Goal: Task Accomplishment & Management: Complete application form

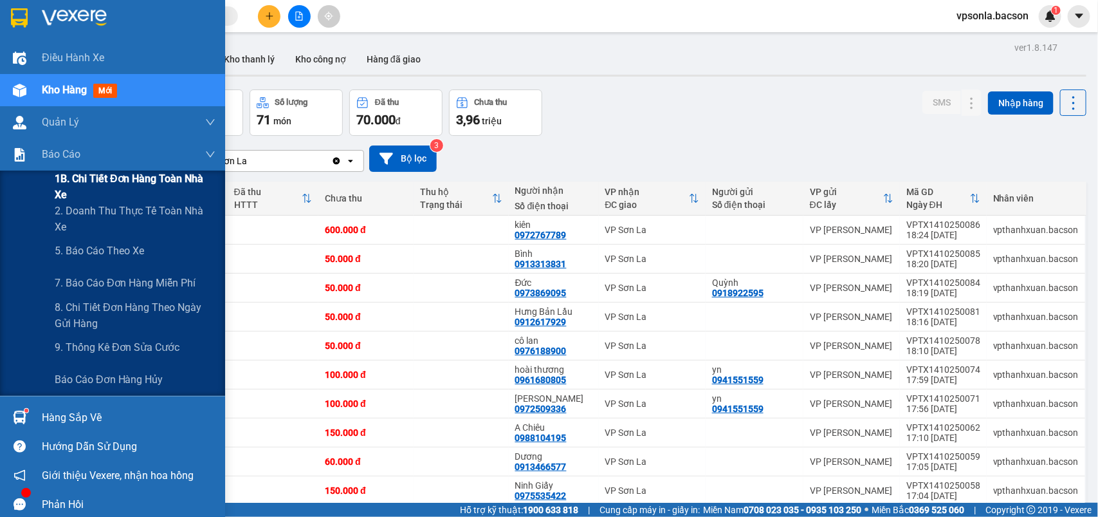
scroll to position [161, 0]
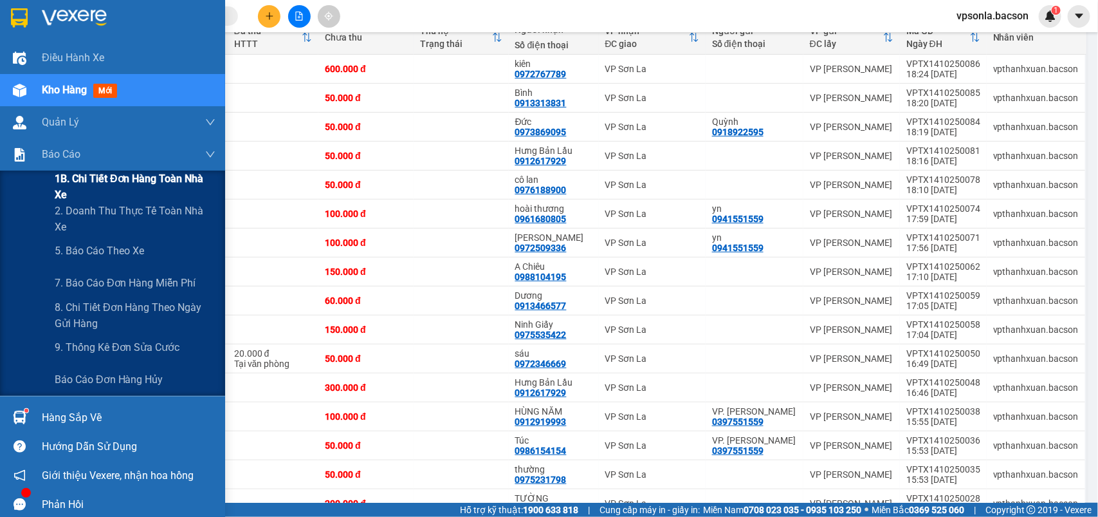
click at [84, 200] on span "1B. Chi tiết đơn hàng toàn nhà xe" at bounding box center [135, 187] width 161 height 32
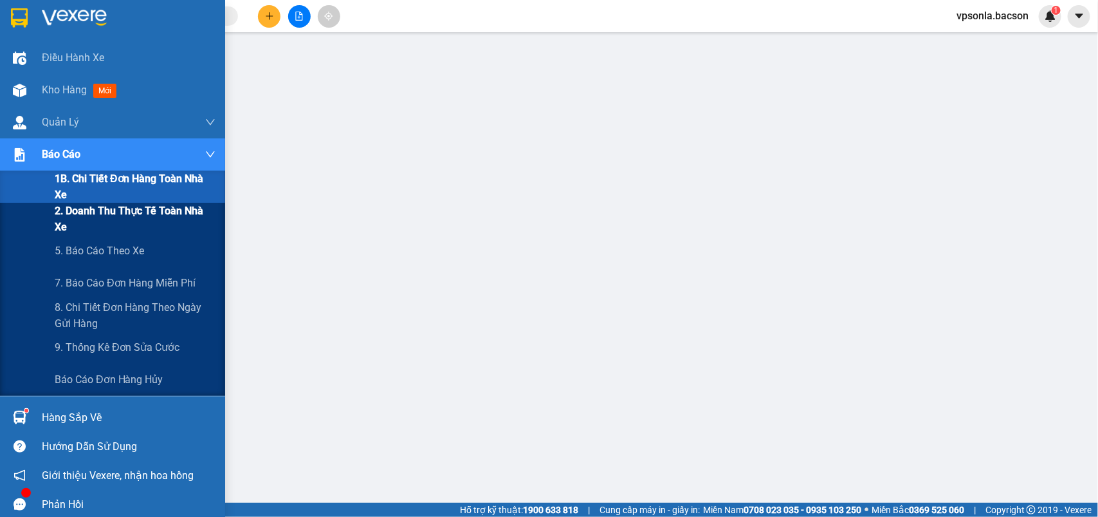
click at [95, 217] on span "2. Doanh thu thực tế toàn nhà xe" at bounding box center [135, 219] width 161 height 32
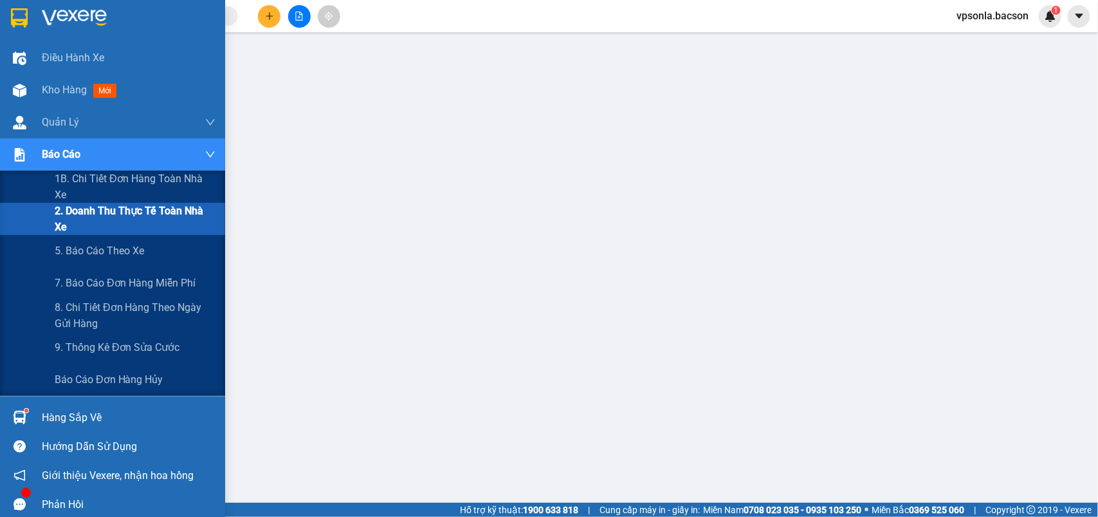
scroll to position [121, 0]
click at [158, 220] on span "2. Doanh thu thực tế toàn nhà xe" at bounding box center [135, 219] width 161 height 32
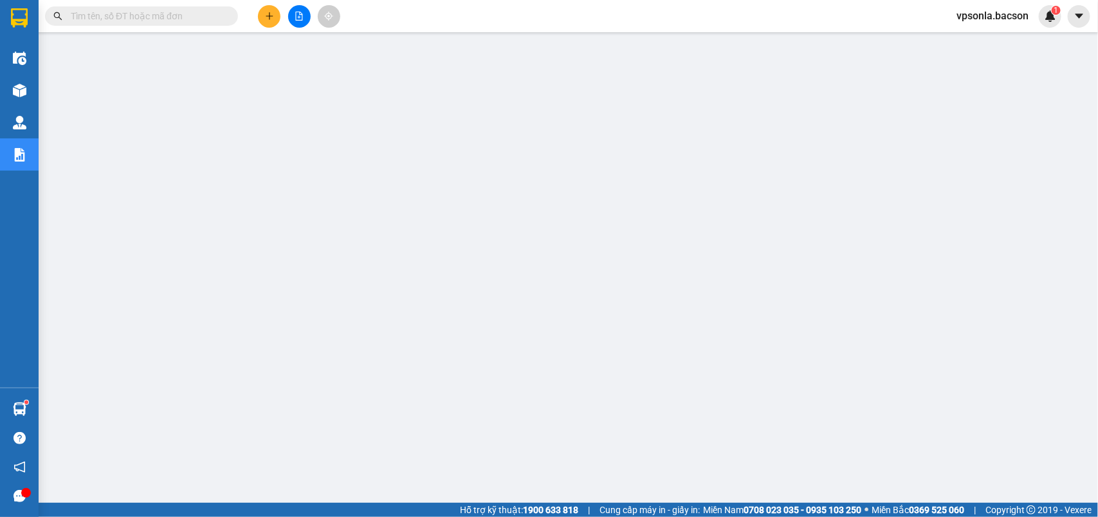
scroll to position [0, 0]
click at [269, 15] on icon "plus" at bounding box center [269, 15] width 1 height 7
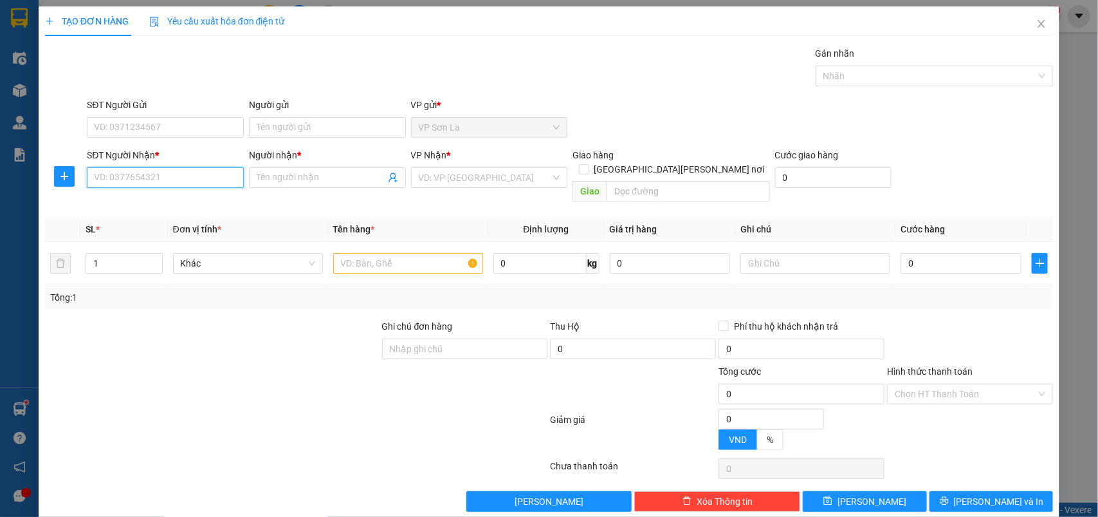
click at [142, 172] on input "SĐT Người Nhận *" at bounding box center [165, 177] width 157 height 21
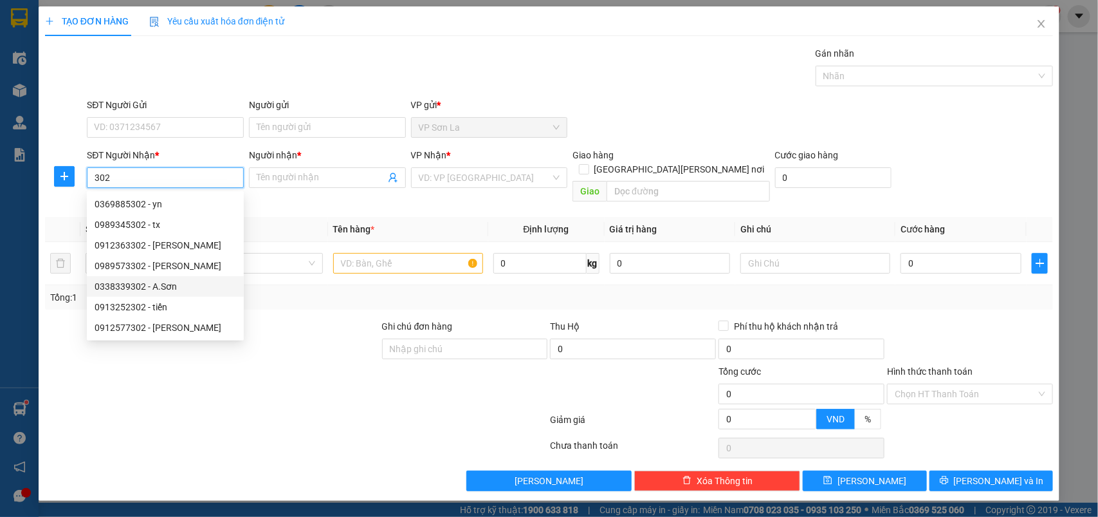
click at [158, 284] on div "0338339302 - A.Sơn" at bounding box center [166, 286] width 142 height 14
type input "0338339302"
type input "A.Sơn"
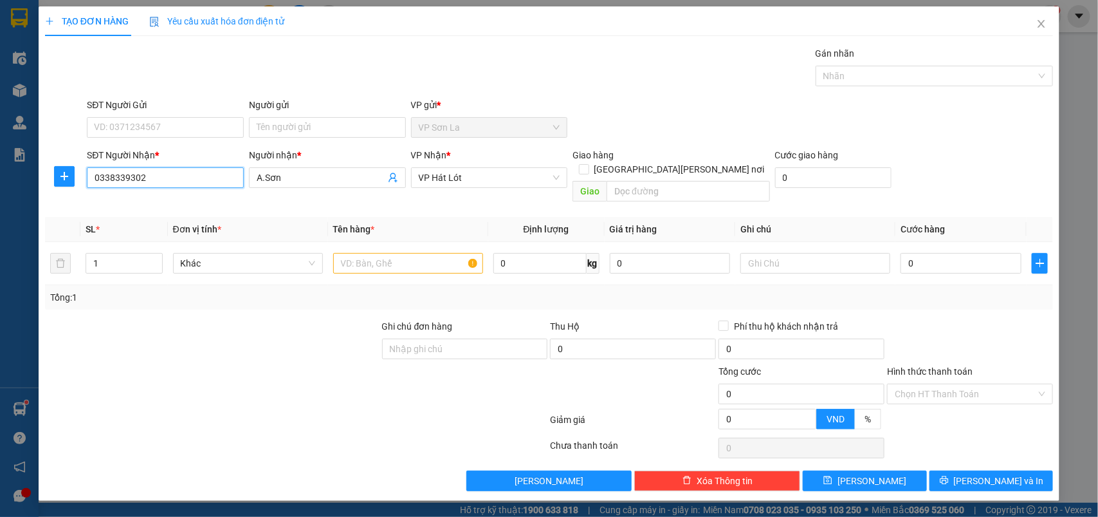
click at [222, 172] on input "0338339302" at bounding box center [165, 177] width 157 height 21
type input "0338339302"
click at [1044, 31] on span "Close" at bounding box center [1042, 24] width 36 height 36
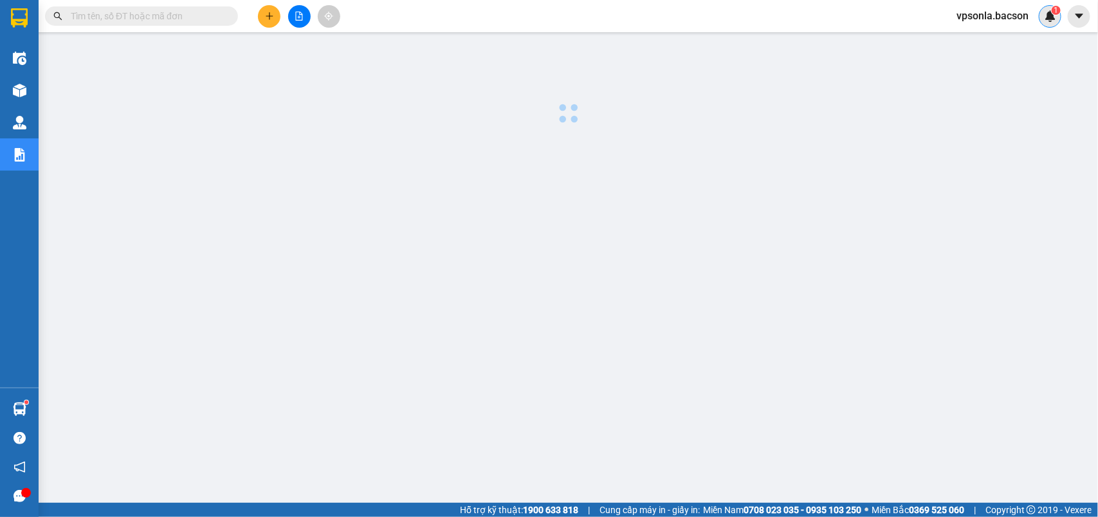
click at [1044, 23] on div "1" at bounding box center [1050, 16] width 23 height 23
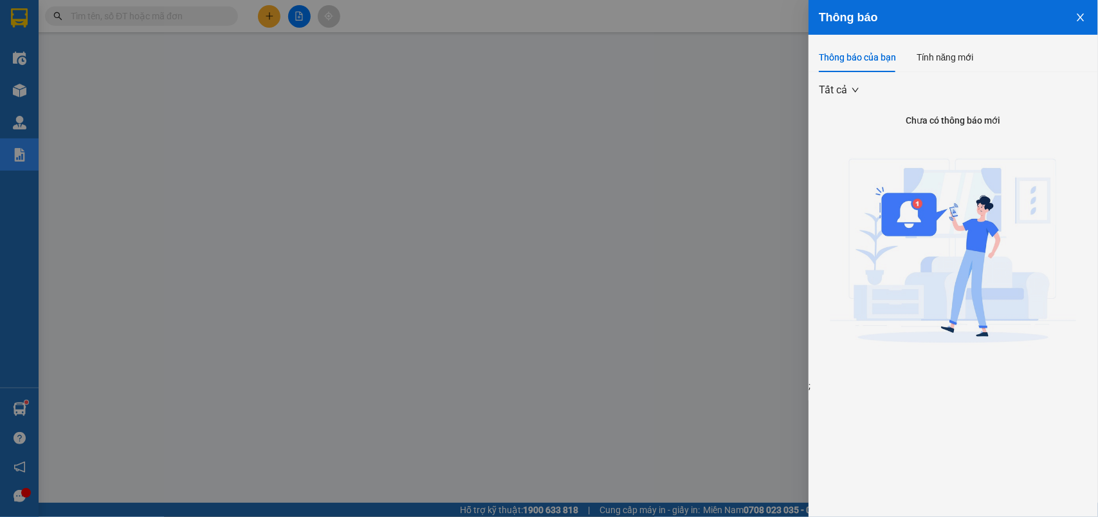
click at [608, 156] on div at bounding box center [549, 258] width 1098 height 517
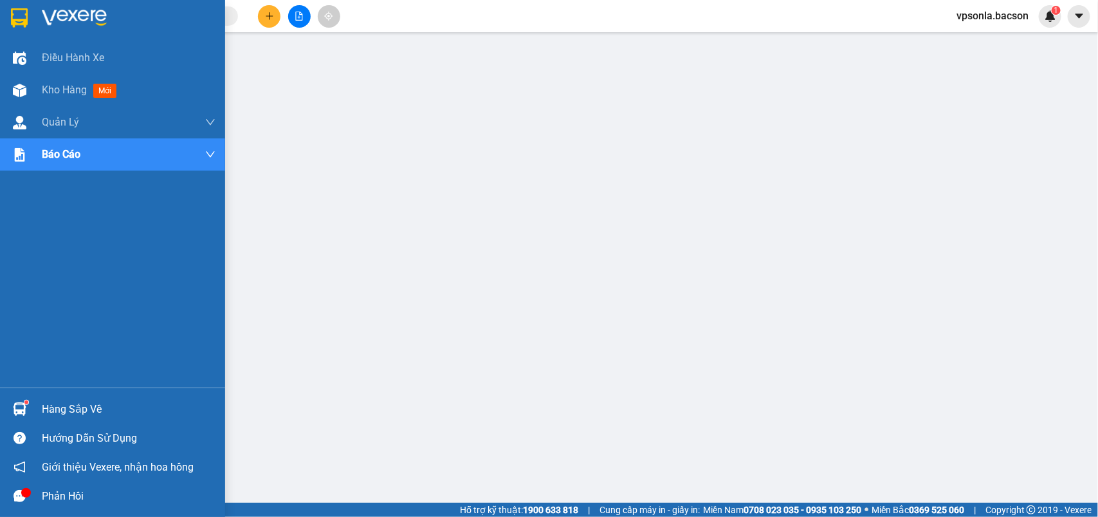
click at [17, 8] on img at bounding box center [19, 17] width 17 height 19
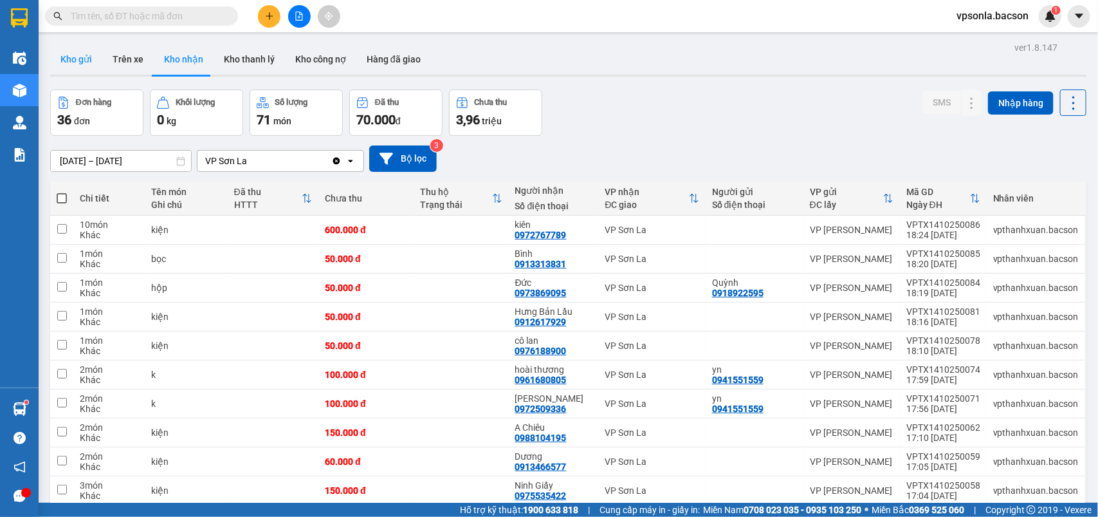
click at [69, 61] on button "Kho gửi" at bounding box center [76, 59] width 52 height 31
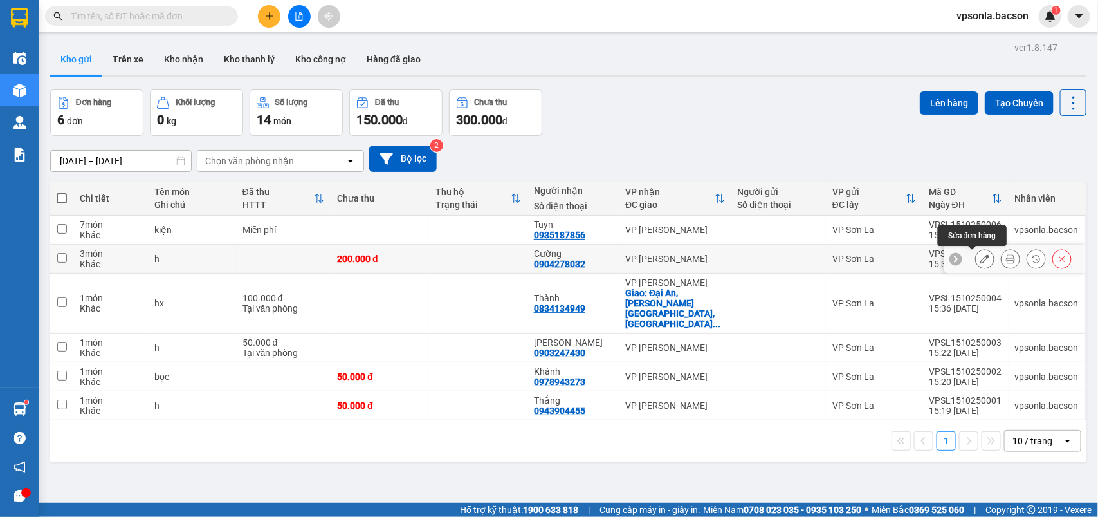
click at [981, 261] on icon at bounding box center [985, 258] width 9 height 9
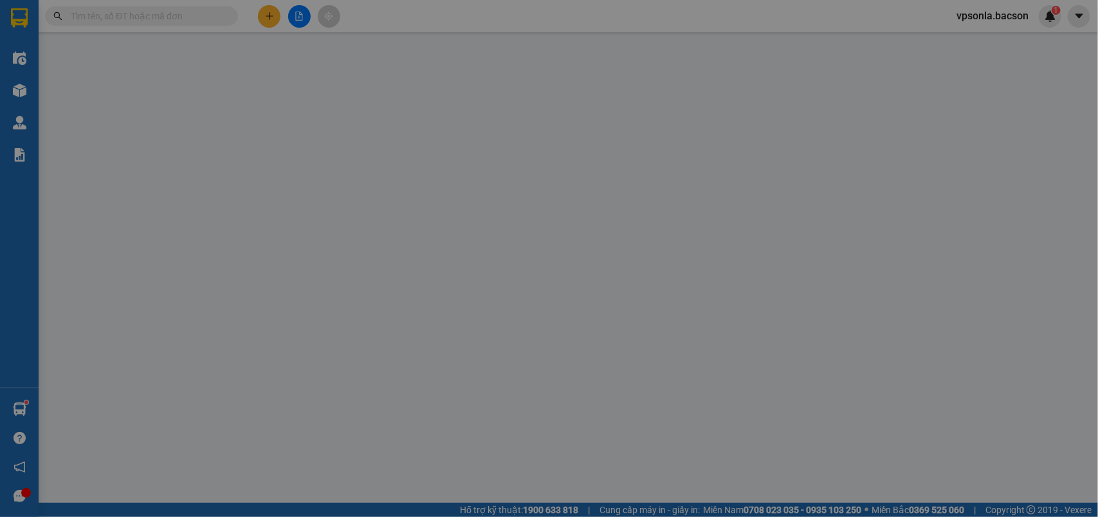
type input "0904278032"
type input "Cường"
type input "0"
type input "200.000"
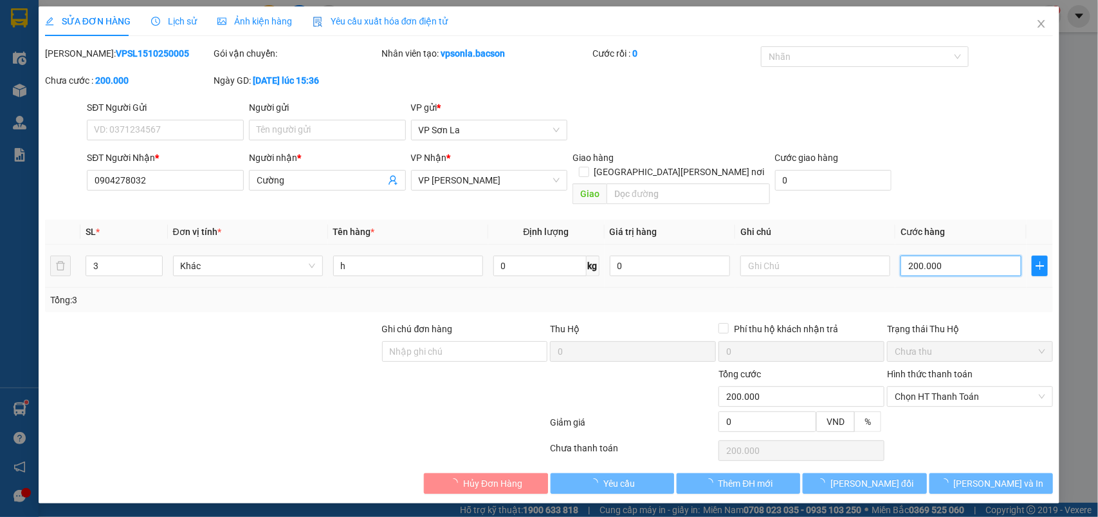
click at [956, 255] on input "200.000" at bounding box center [961, 265] width 121 height 21
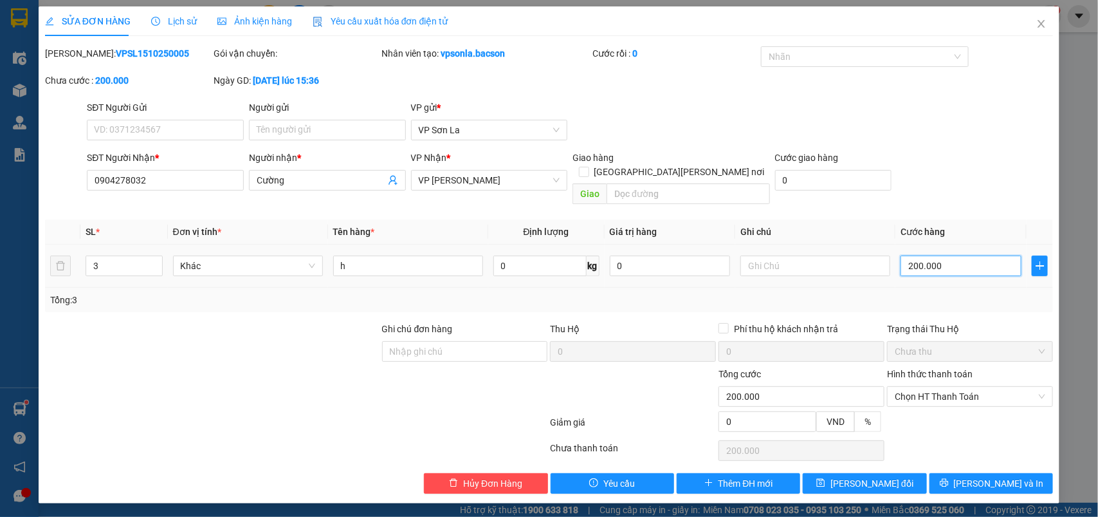
type input "2"
type input "22"
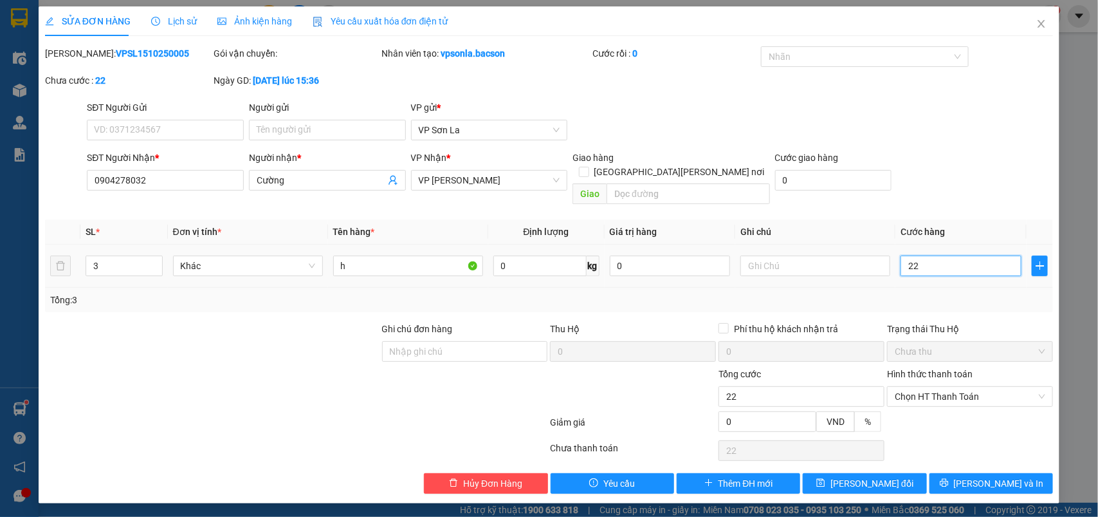
type input "220"
click at [876, 478] on button "[PERSON_NAME] đổi" at bounding box center [865, 483] width 124 height 21
type input "220.000"
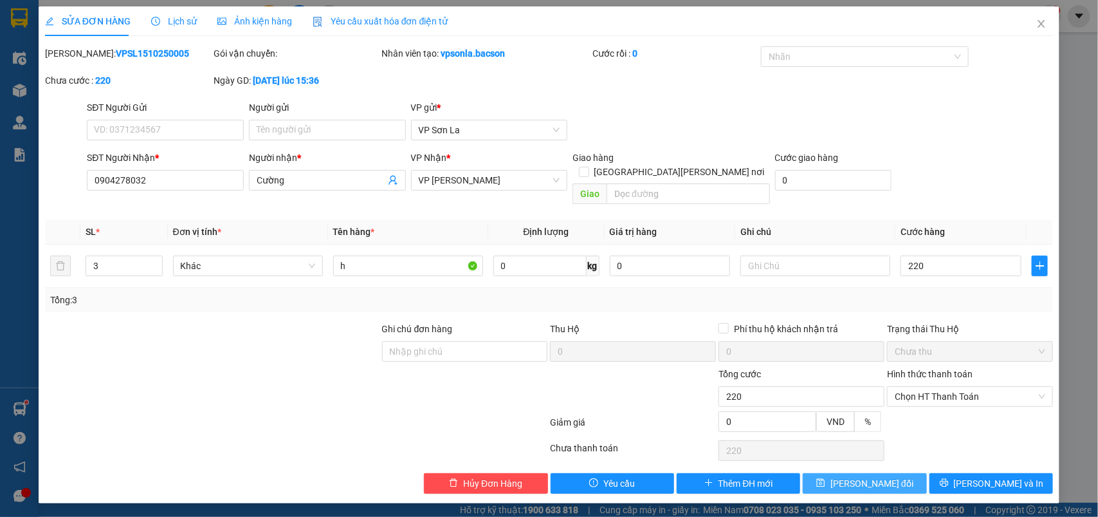
type input "220.000"
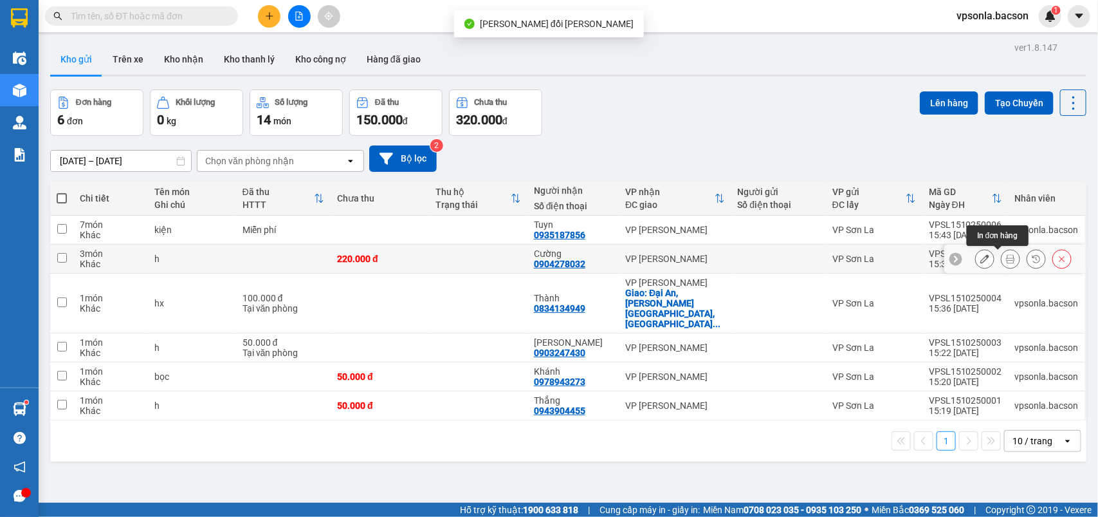
click at [1002, 252] on button at bounding box center [1011, 259] width 18 height 23
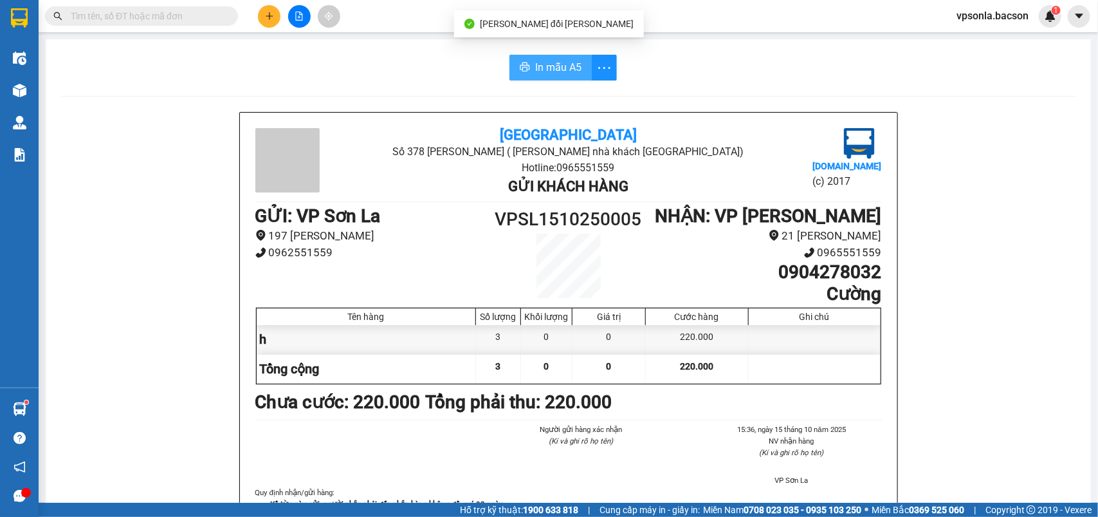
click at [560, 58] on button "In mẫu A5" at bounding box center [551, 68] width 82 height 26
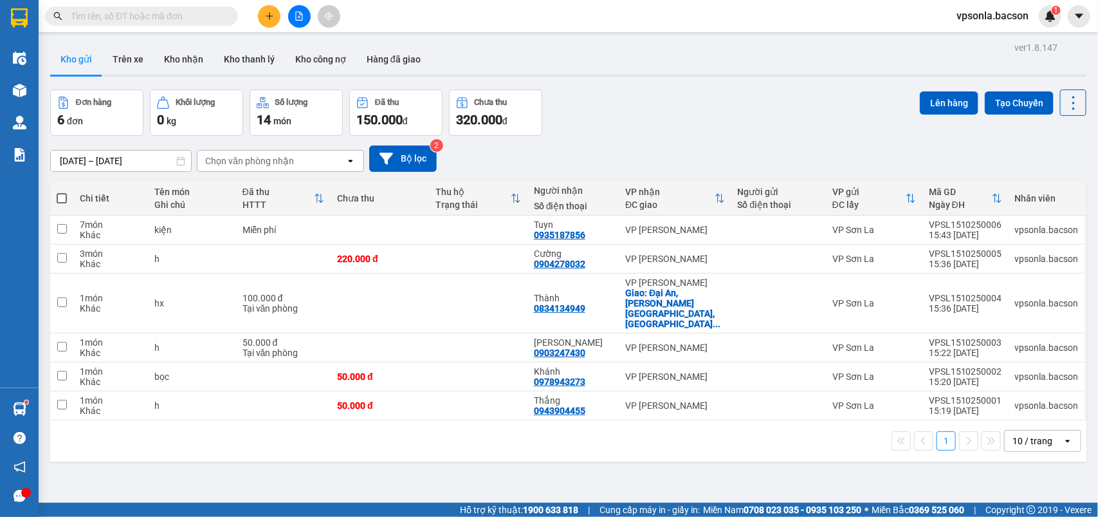
click at [1035, 430] on div "10 / trang" at bounding box center [1034, 440] width 58 height 21
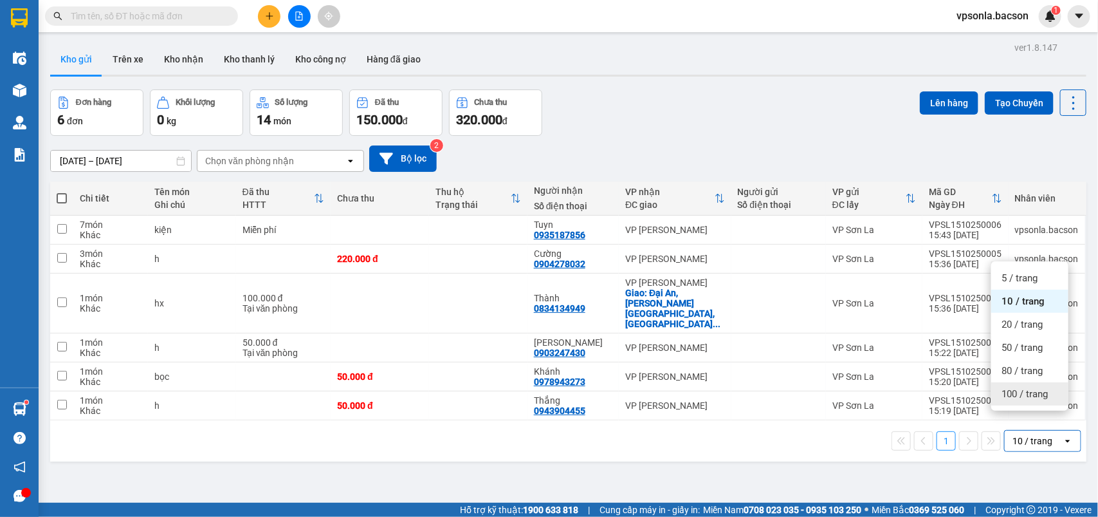
click at [1013, 386] on div "100 / trang" at bounding box center [1030, 393] width 77 height 23
click at [269, 17] on icon "plus" at bounding box center [269, 15] width 1 height 7
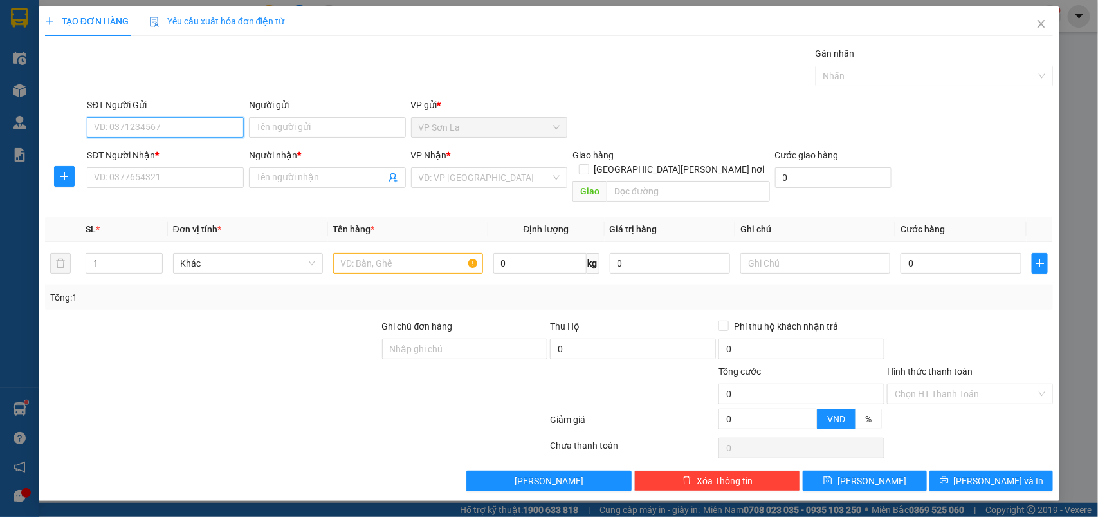
click at [137, 130] on input "SĐT Người Gửi" at bounding box center [165, 127] width 157 height 21
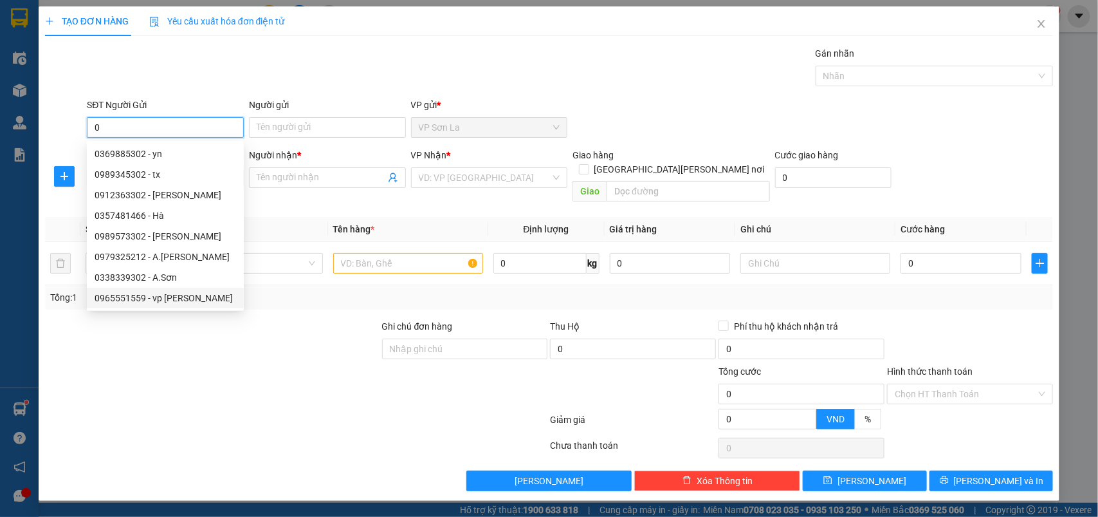
type input "0"
drag, startPoint x: 124, startPoint y: 371, endPoint x: 115, endPoint y: 342, distance: 29.7
click at [124, 371] on div at bounding box center [212, 386] width 337 height 45
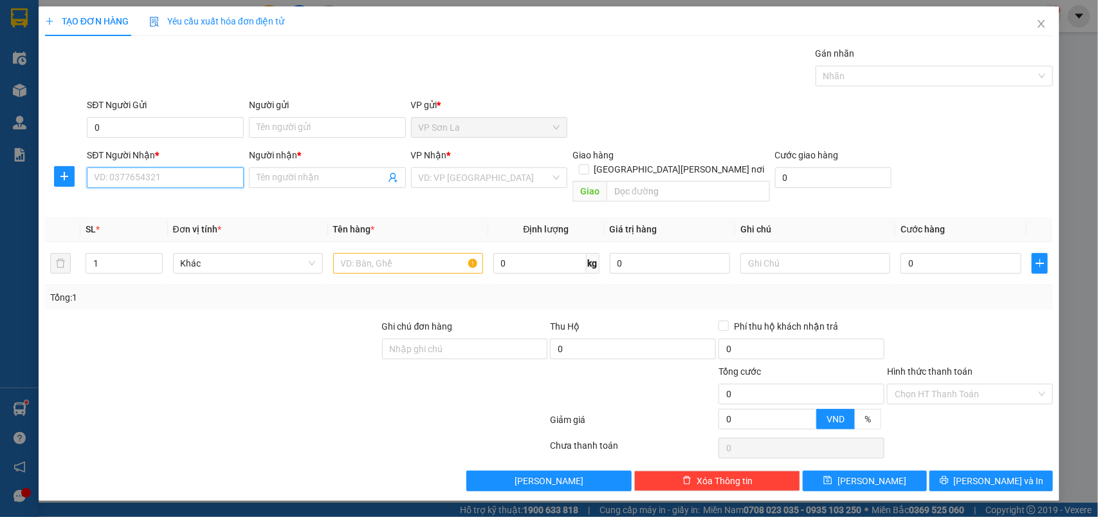
click at [127, 184] on input "SĐT Người Nhận *" at bounding box center [165, 177] width 157 height 21
click at [130, 195] on div "0989650709 - [PERSON_NAME]" at bounding box center [165, 204] width 157 height 21
type input "0989650709"
type input "Nhiên"
type input "0989650709"
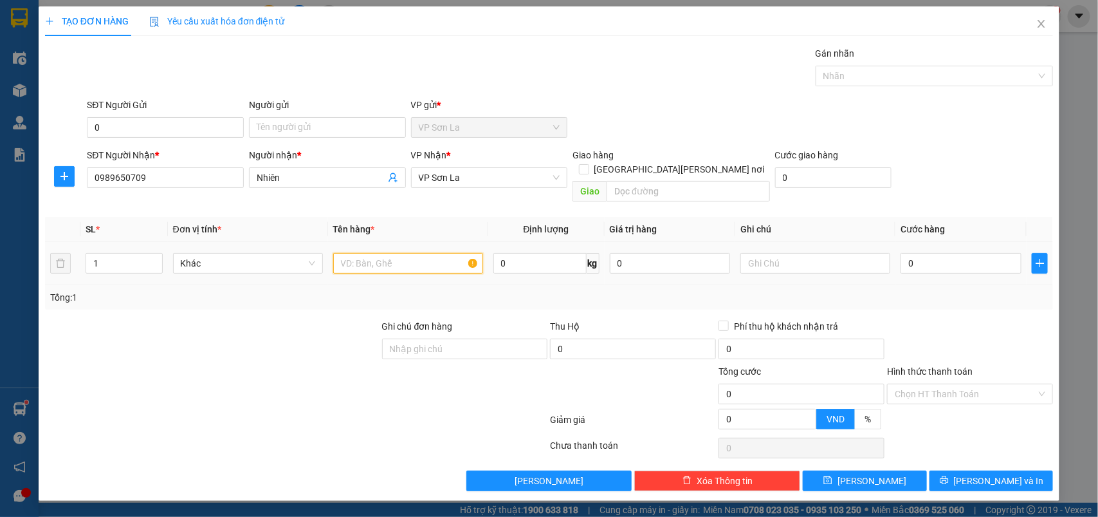
click at [416, 255] on input "text" at bounding box center [408, 263] width 150 height 21
click at [138, 178] on input "0989650709" at bounding box center [165, 177] width 157 height 21
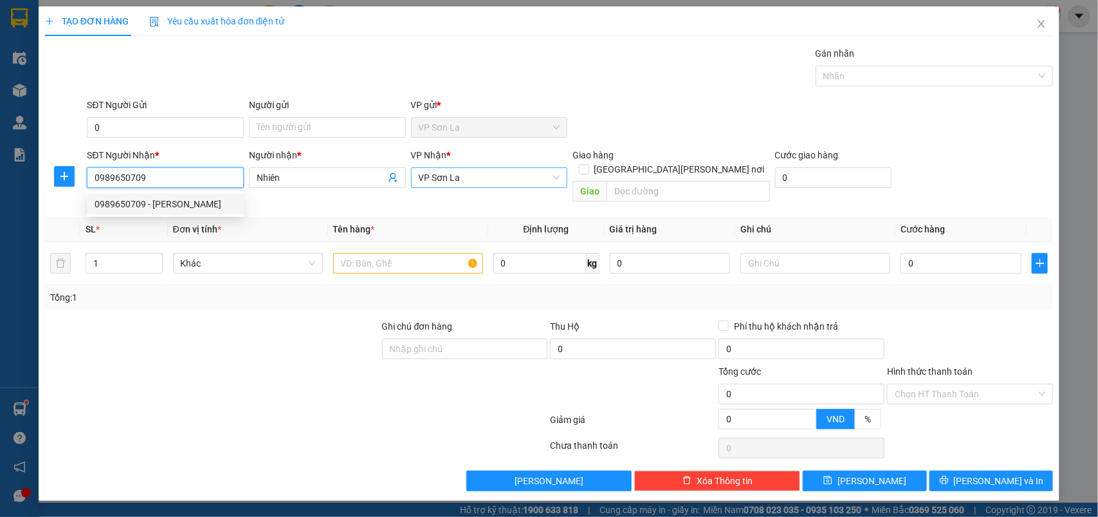
click at [483, 180] on span "VP Sơn La" at bounding box center [490, 177] width 142 height 19
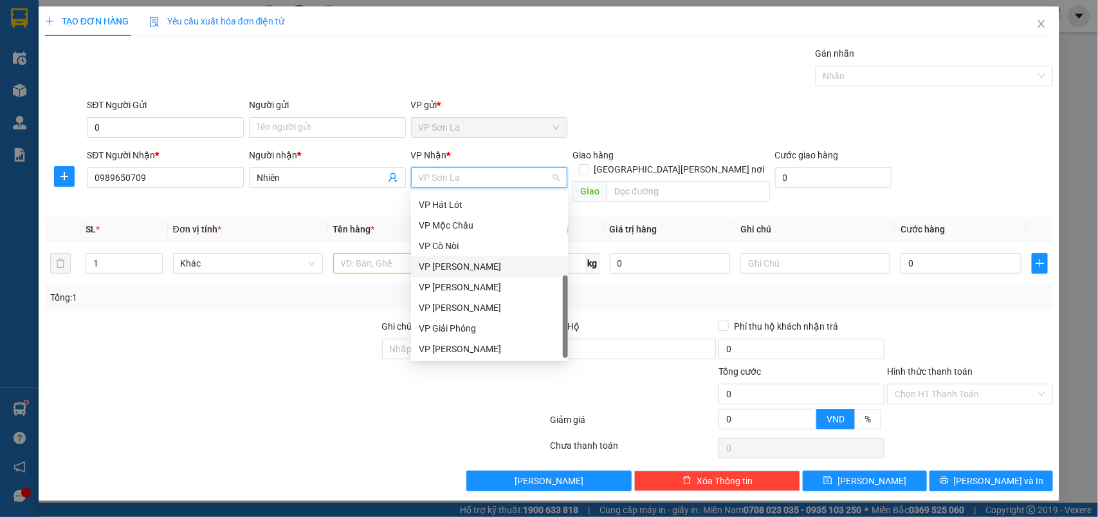
scroll to position [82, 0]
click at [479, 307] on div "VP [PERSON_NAME]" at bounding box center [490, 307] width 142 height 14
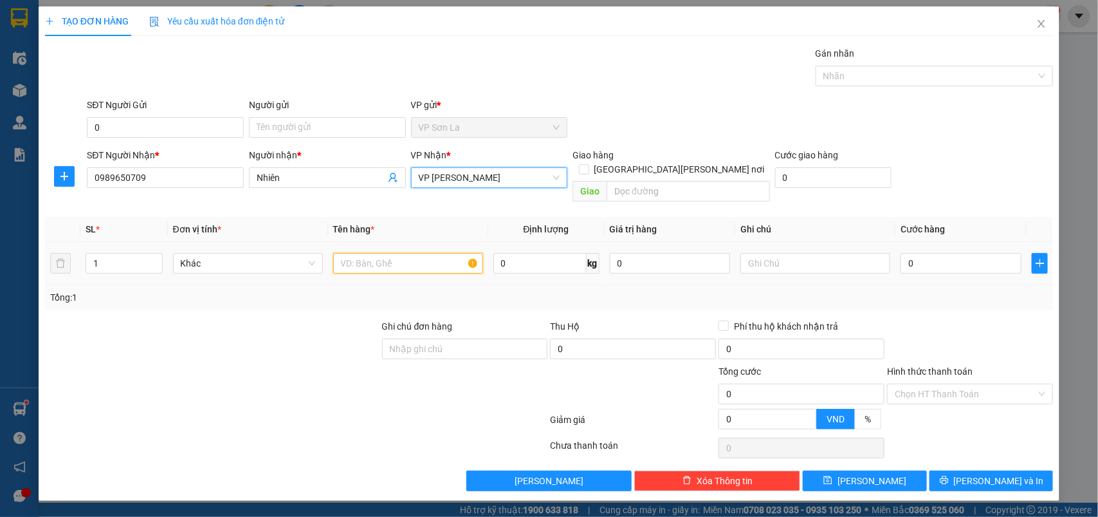
click at [376, 256] on input "text" at bounding box center [408, 263] width 150 height 21
type input "hs"
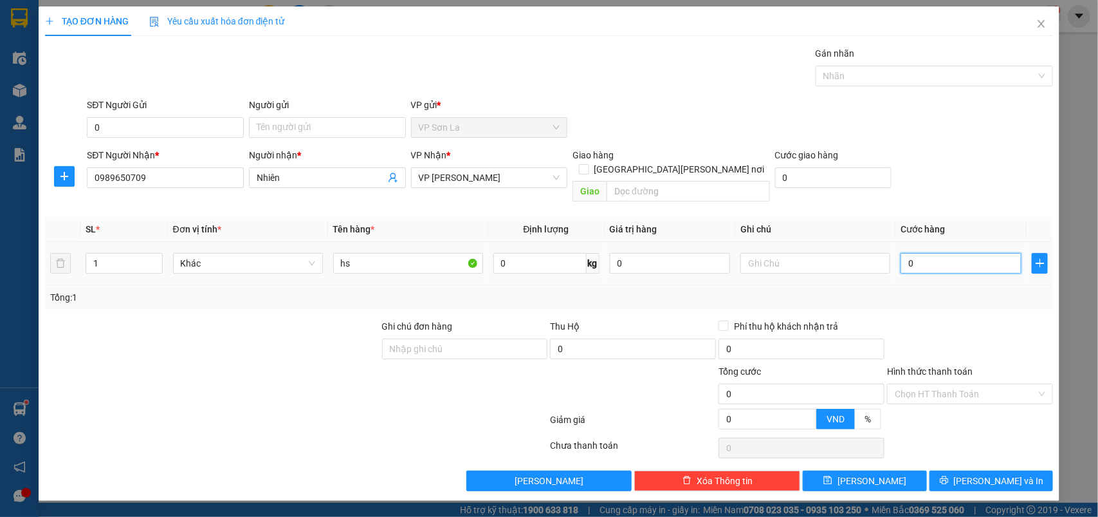
click at [941, 255] on input "0" at bounding box center [961, 263] width 121 height 21
type input "5"
type input "50"
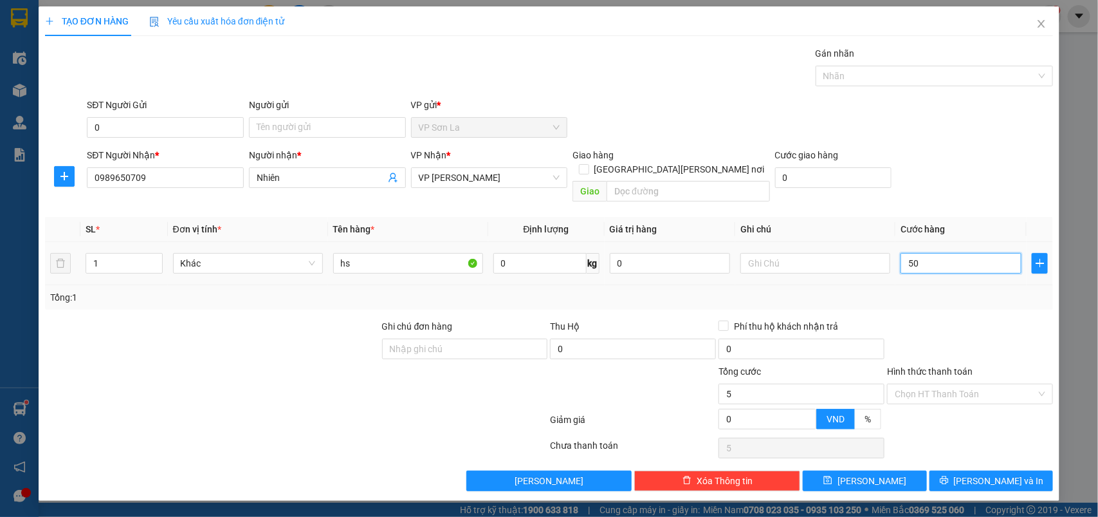
type input "50"
type input "50.000"
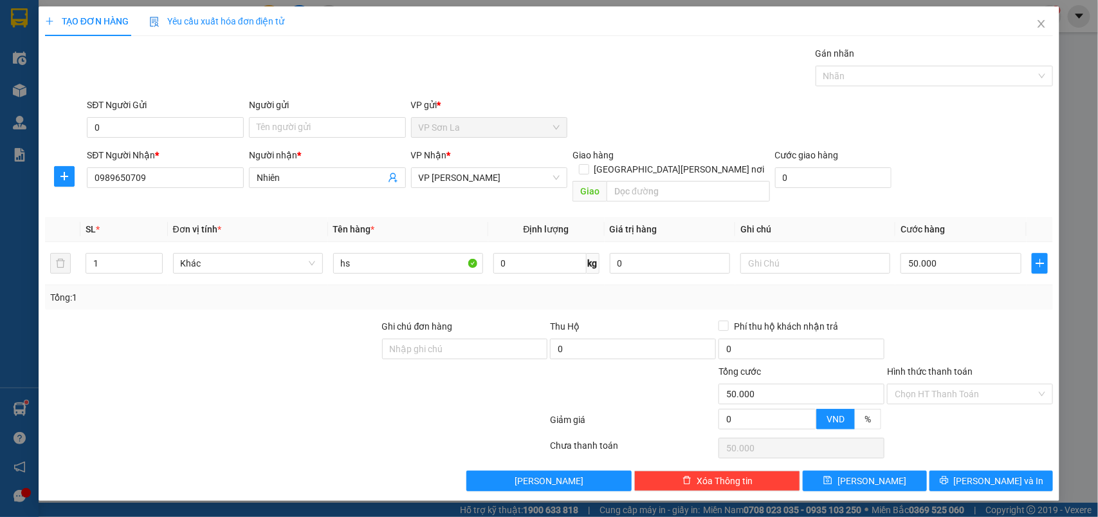
drag, startPoint x: 974, startPoint y: 330, endPoint x: 975, endPoint y: 360, distance: 30.3
click at [975, 330] on div at bounding box center [970, 341] width 169 height 45
click at [980, 474] on span "[PERSON_NAME] và In" at bounding box center [999, 481] width 90 height 14
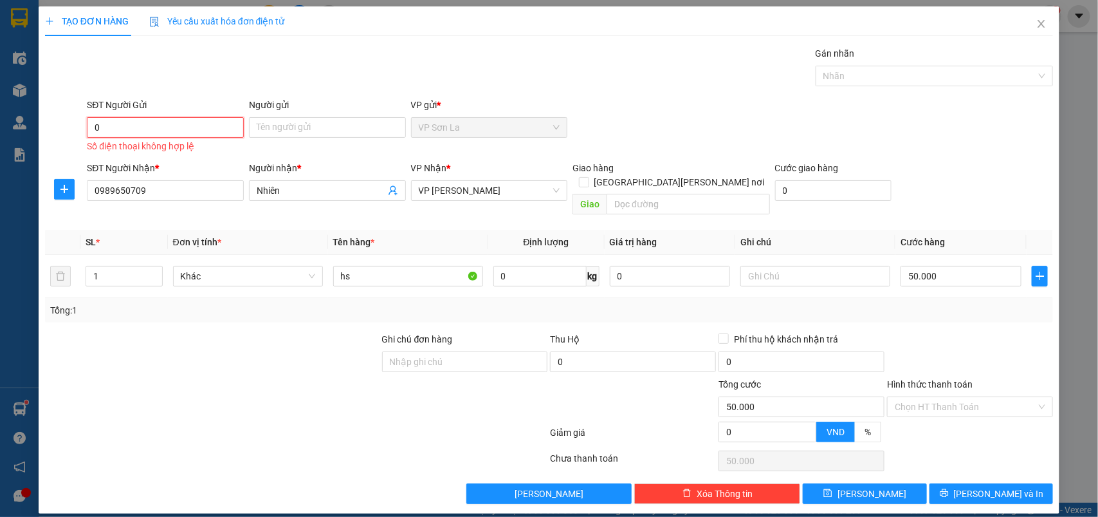
click at [239, 137] on input "0" at bounding box center [165, 127] width 157 height 21
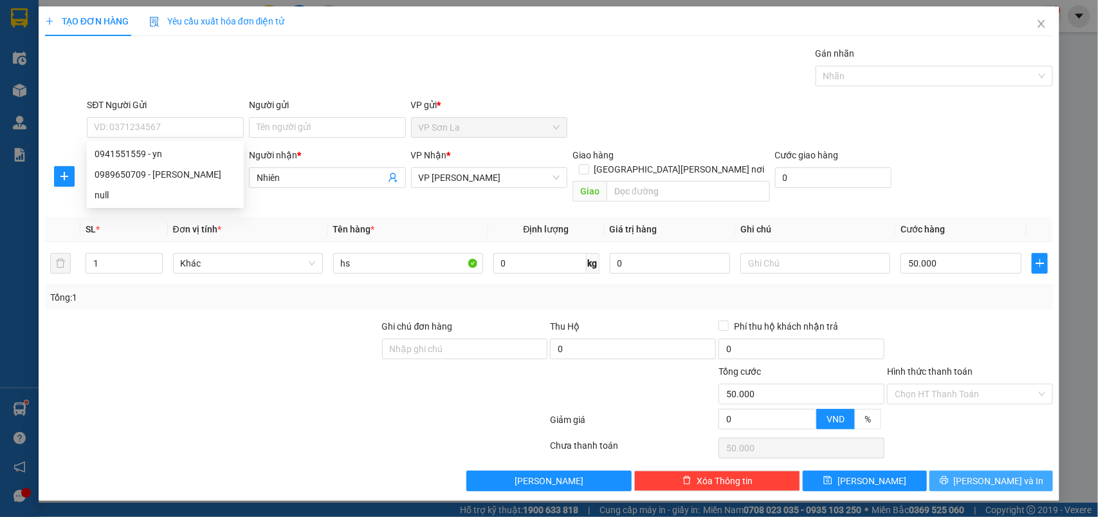
click at [949, 476] on span "printer" at bounding box center [944, 481] width 9 height 10
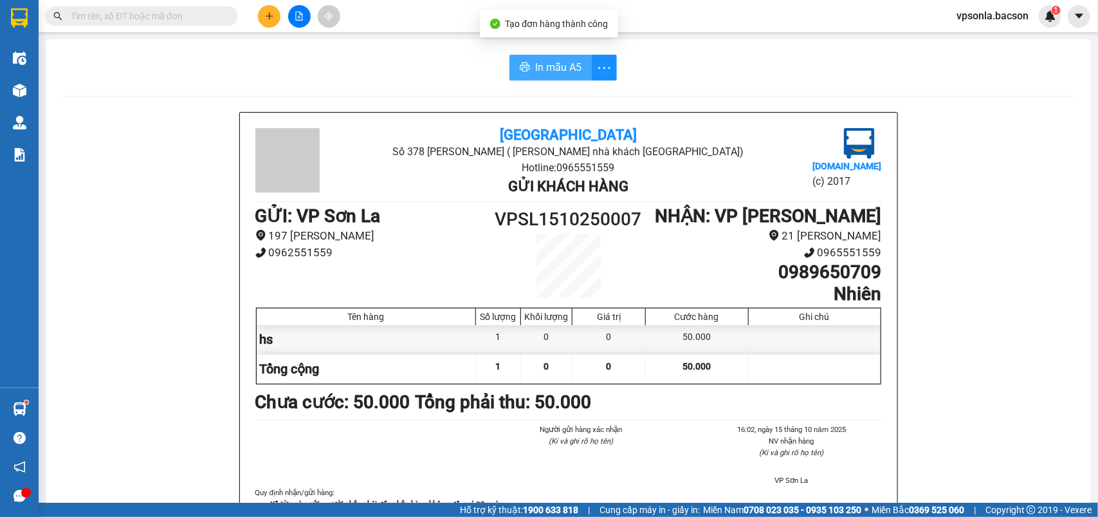
click at [552, 75] on span "In mẫu A5" at bounding box center [558, 67] width 46 height 16
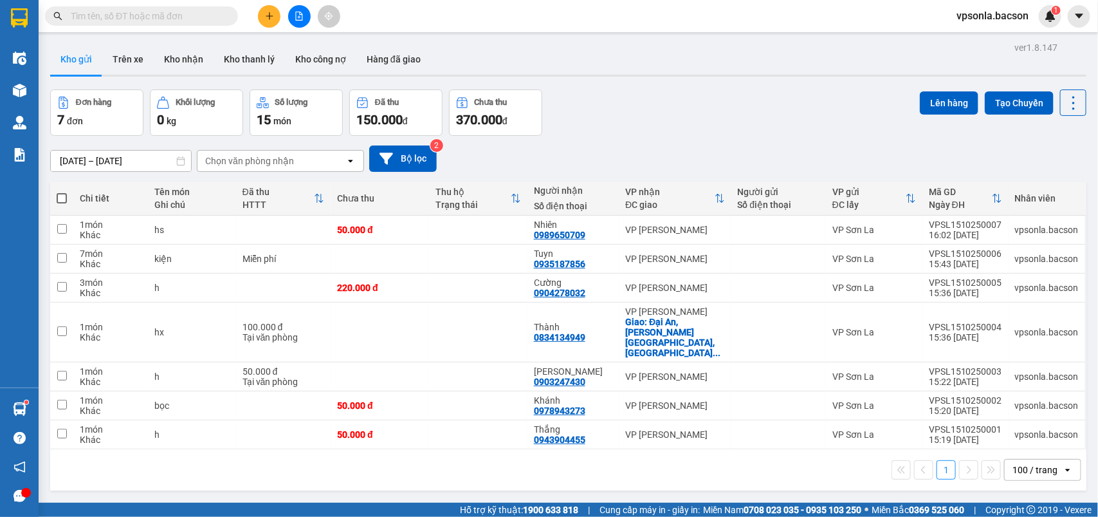
click at [137, 19] on input "text" at bounding box center [147, 16] width 152 height 14
type input "289"
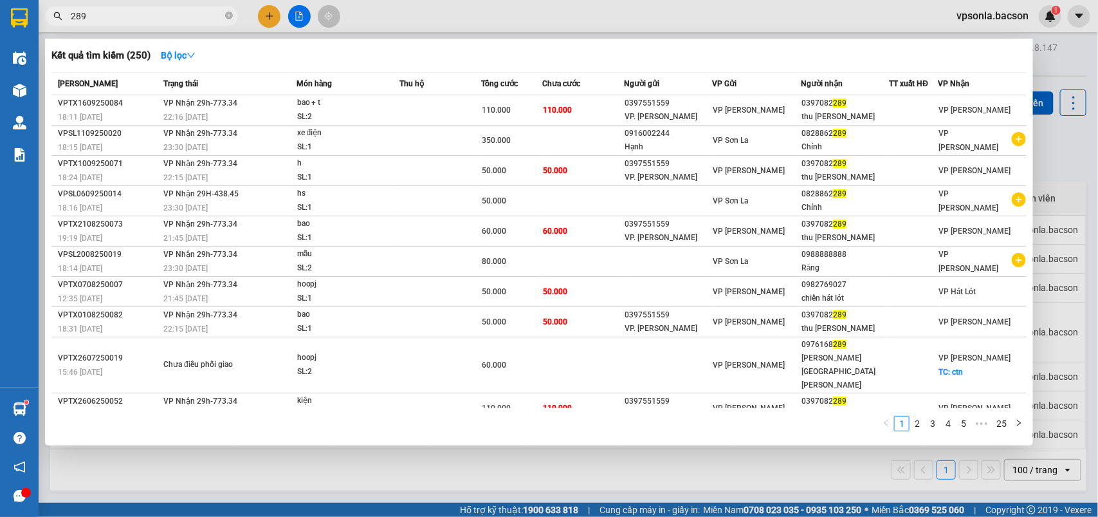
click at [132, 17] on input "289" at bounding box center [147, 16] width 152 height 14
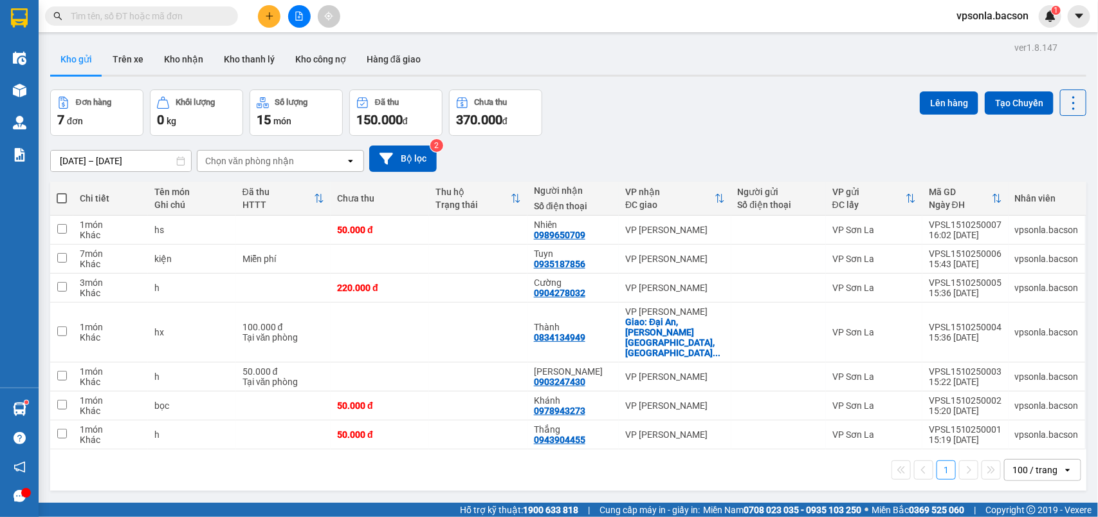
scroll to position [59, 0]
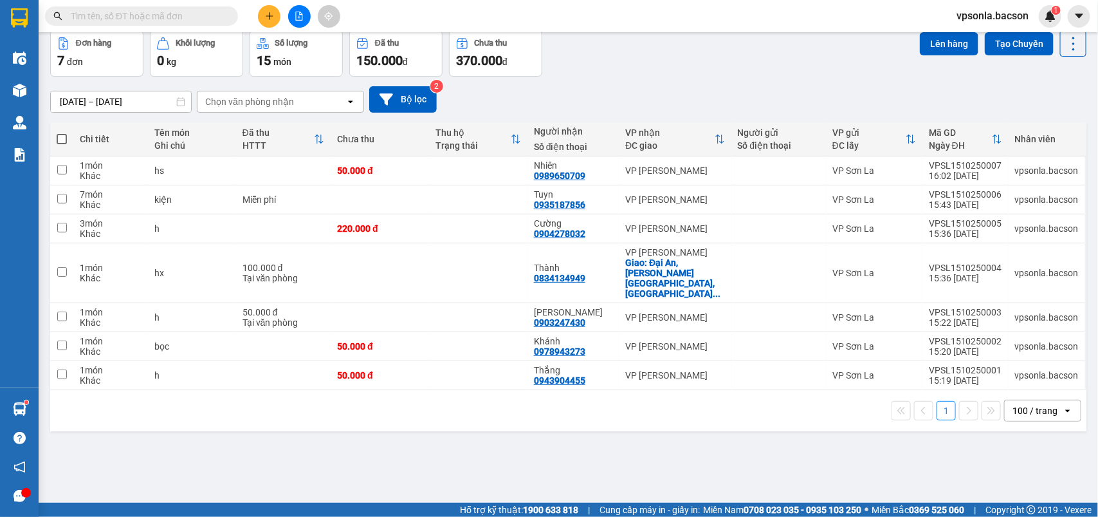
click at [1042, 404] on div "100 / trang" at bounding box center [1035, 410] width 45 height 13
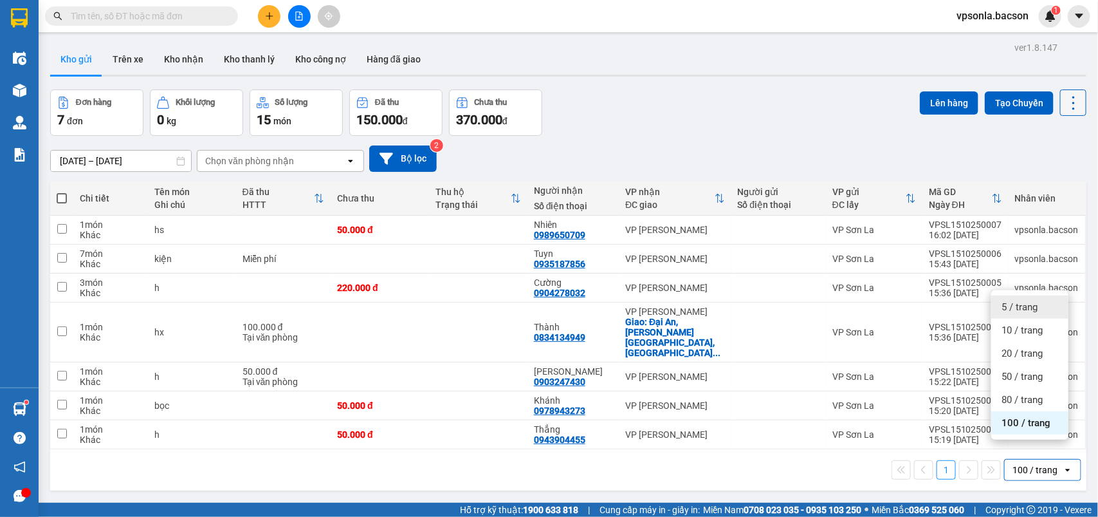
click at [1060, 89] on button at bounding box center [1073, 102] width 26 height 26
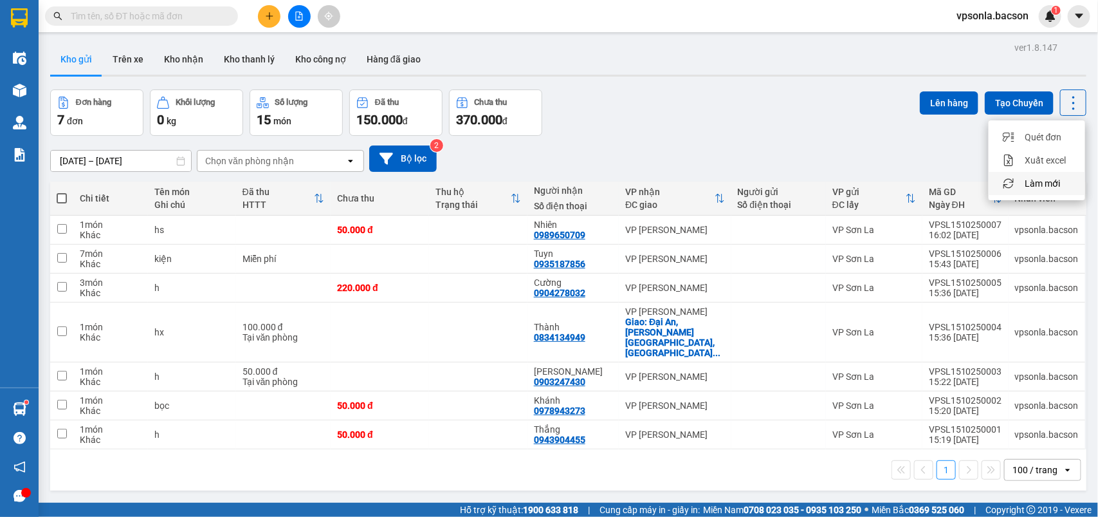
click at [1038, 181] on span "Làm mới" at bounding box center [1042, 183] width 35 height 13
click at [191, 55] on button "Kho nhận" at bounding box center [184, 59] width 60 height 31
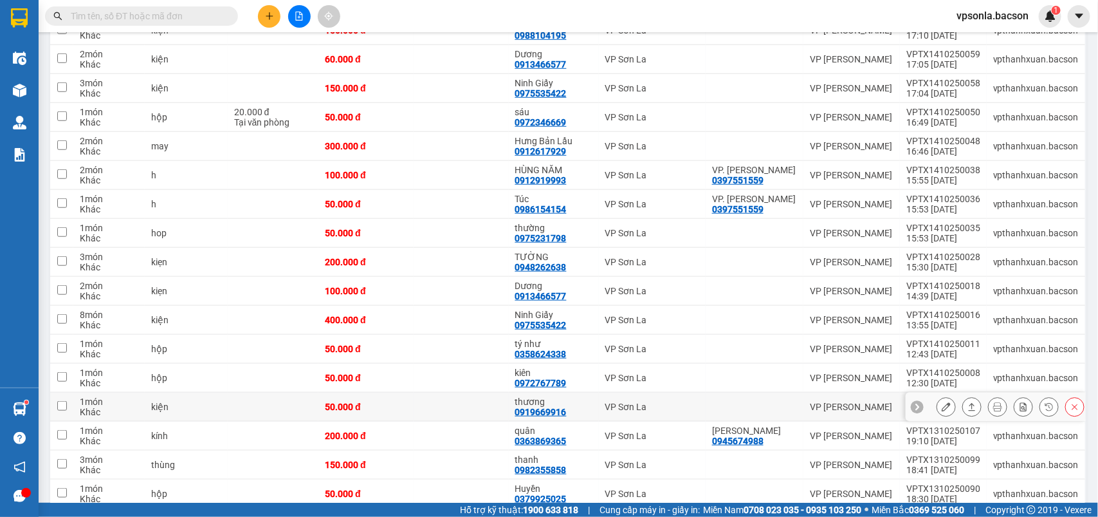
scroll to position [563, 0]
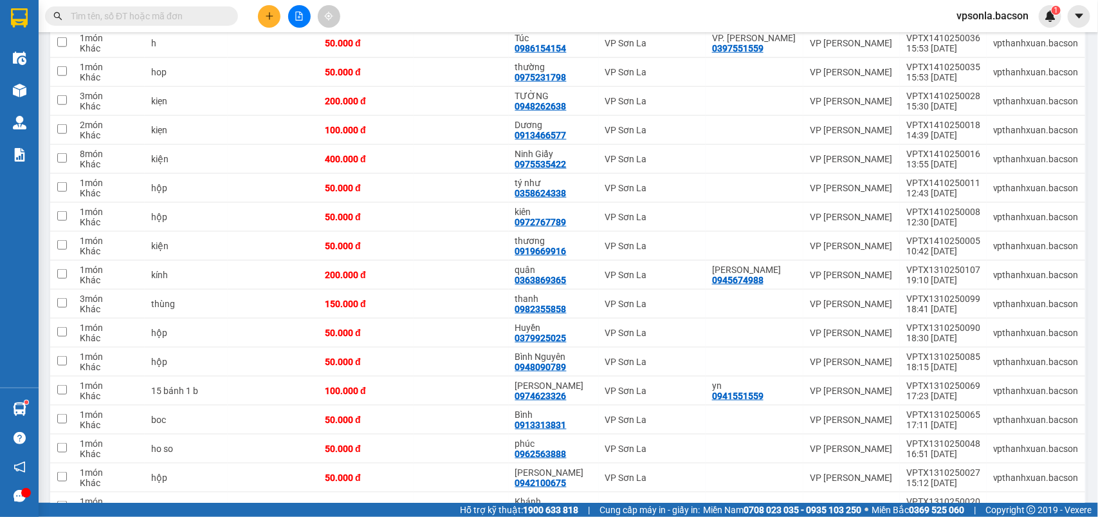
click at [166, 23] on input "text" at bounding box center [147, 16] width 152 height 14
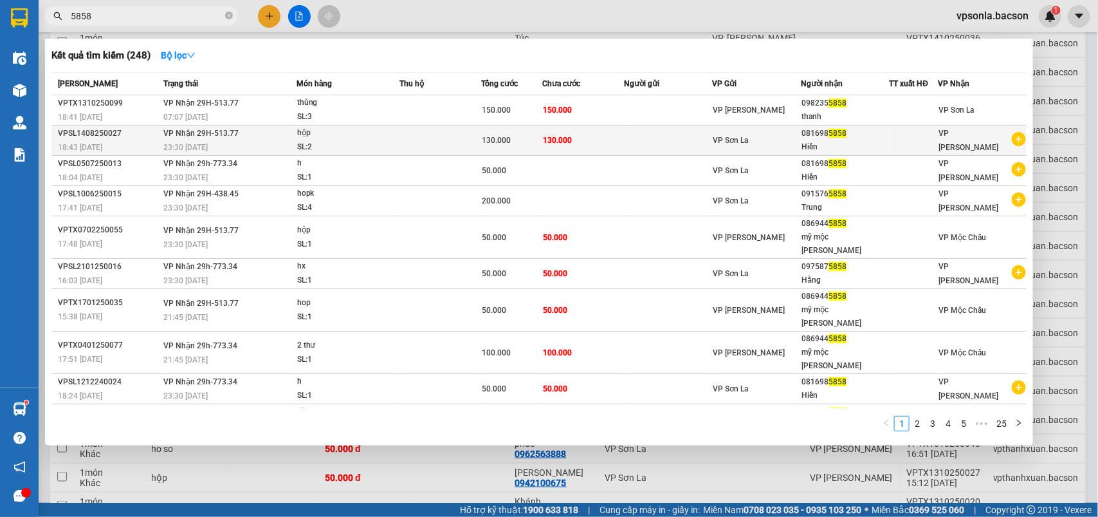
type input "5858"
click at [586, 130] on td "130.000" at bounding box center [583, 140] width 82 height 30
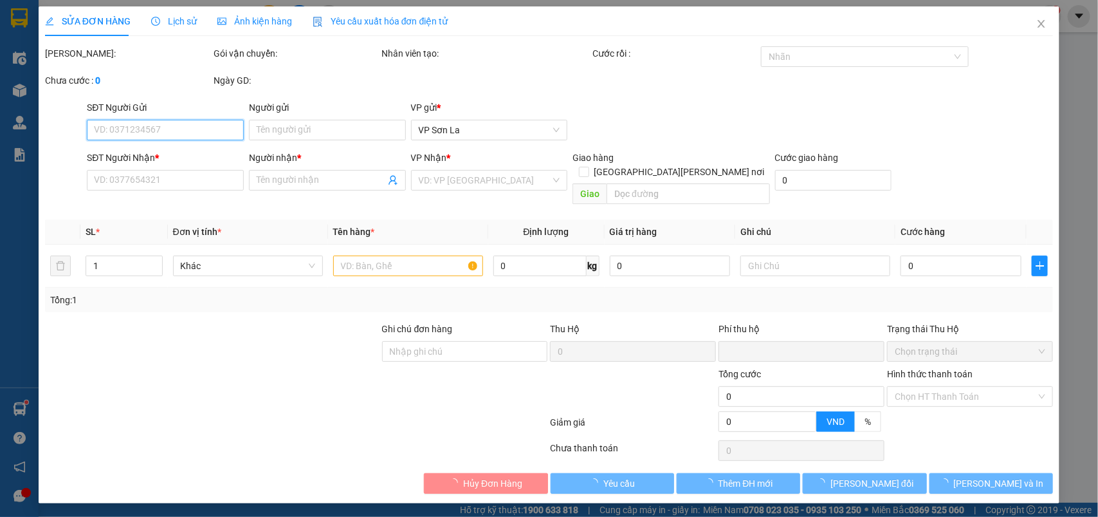
type input "0816985858"
type input "Hiền"
type input "0"
type input "130.000"
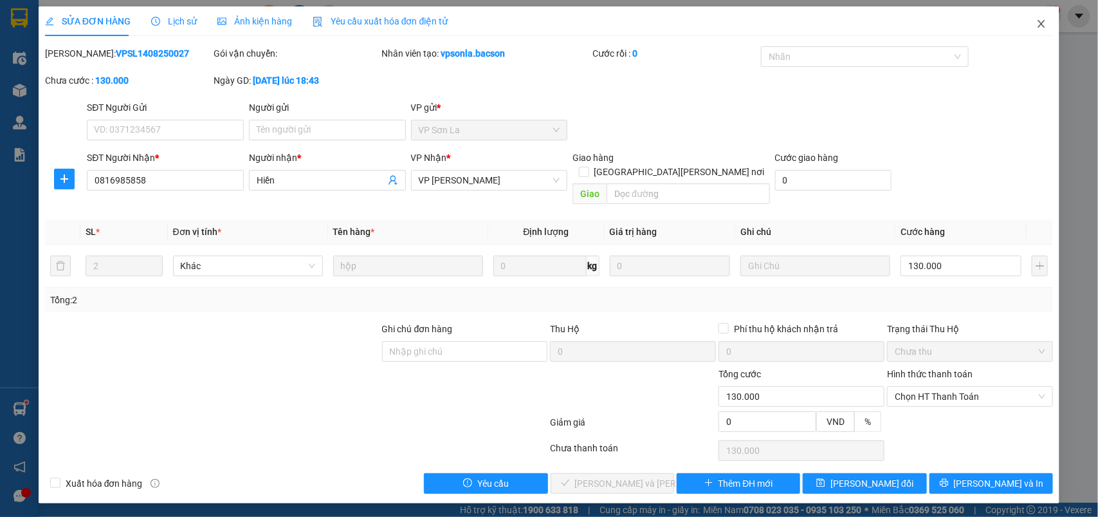
click at [1040, 21] on icon "close" at bounding box center [1042, 24] width 7 height 8
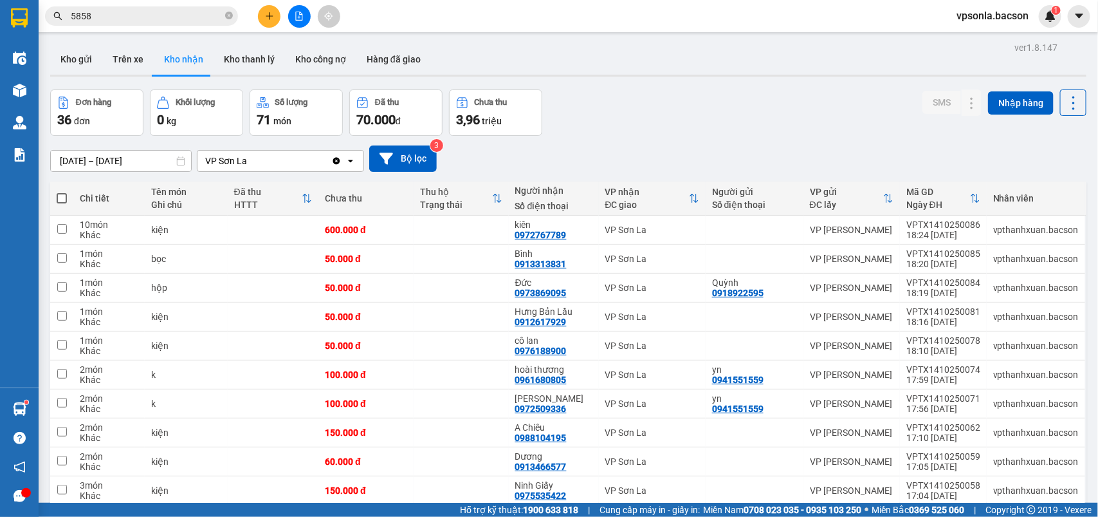
click at [160, 15] on input "5858" at bounding box center [147, 16] width 152 height 14
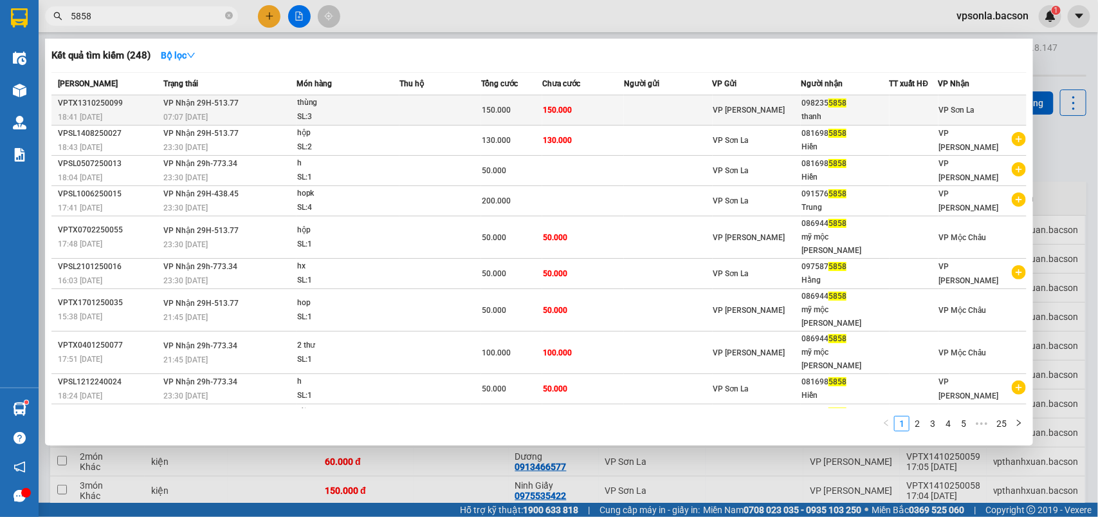
click at [619, 111] on td "150.000" at bounding box center [583, 110] width 82 height 30
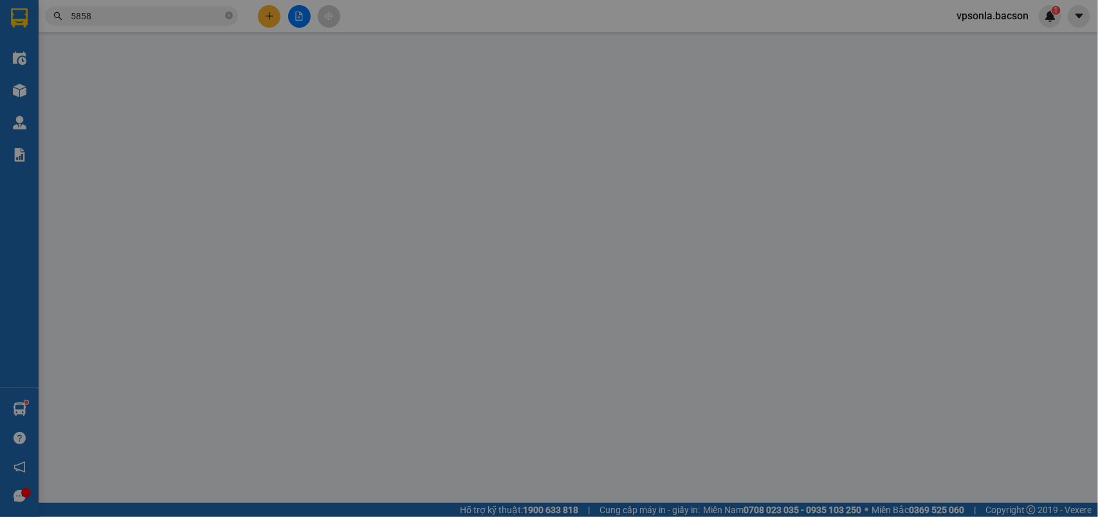
type input "0982355858"
type input "thanh"
type input "0"
type input "150.000"
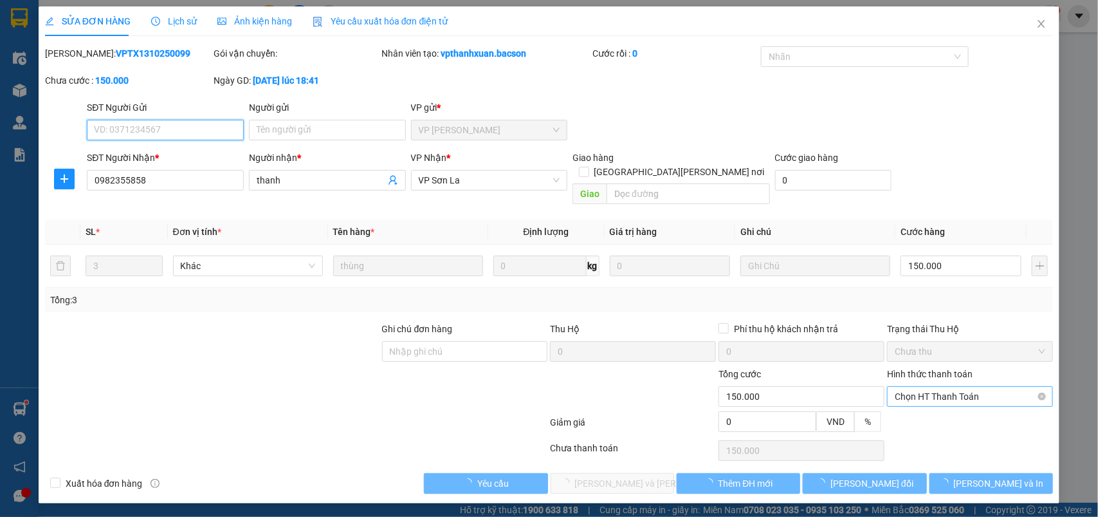
click at [959, 387] on span "Chọn HT Thanh Toán" at bounding box center [970, 396] width 151 height 19
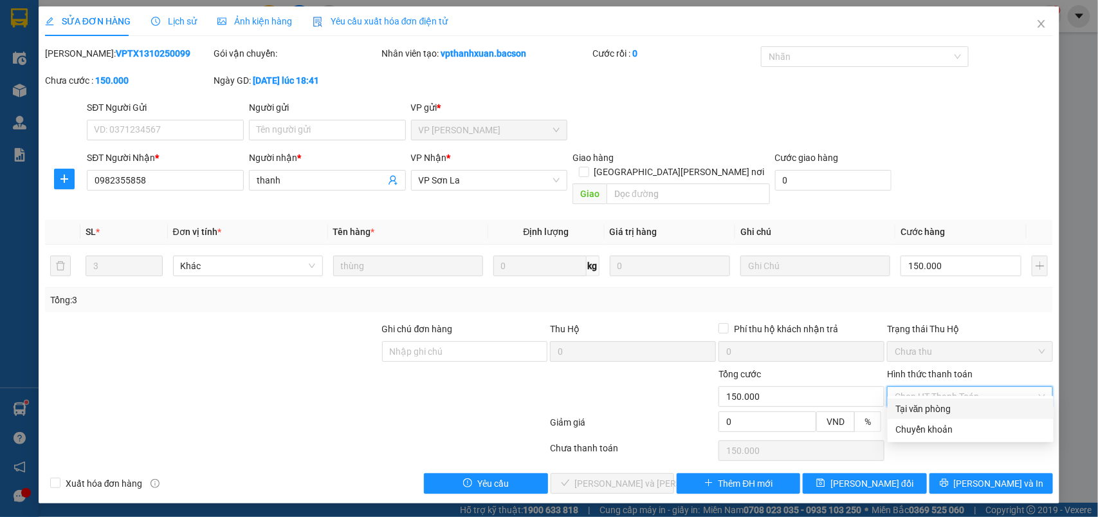
click at [950, 402] on div "Tại văn phòng" at bounding box center [971, 409] width 151 height 14
type input "0"
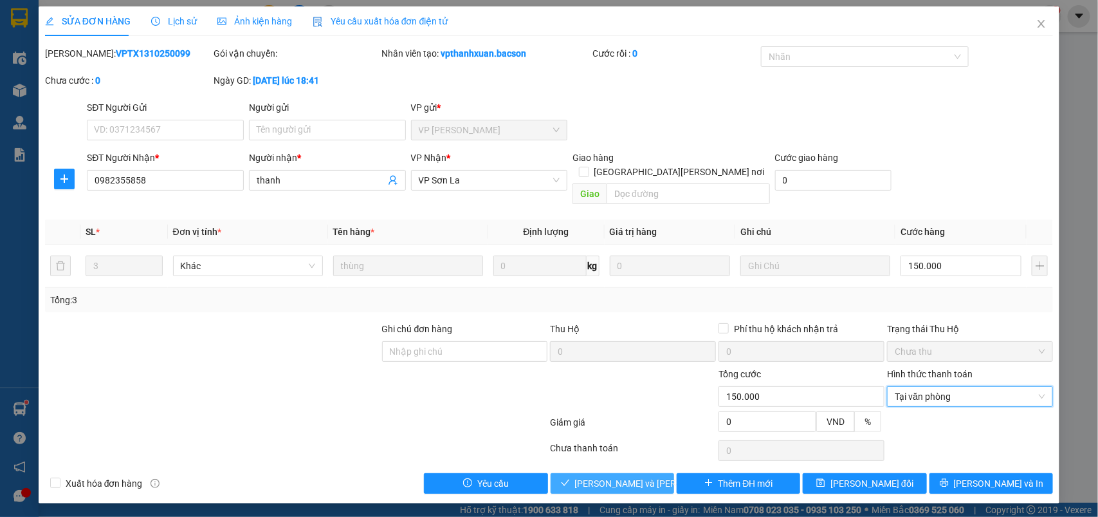
click at [647, 476] on span "[PERSON_NAME] và [PERSON_NAME] hàng" at bounding box center [662, 483] width 174 height 14
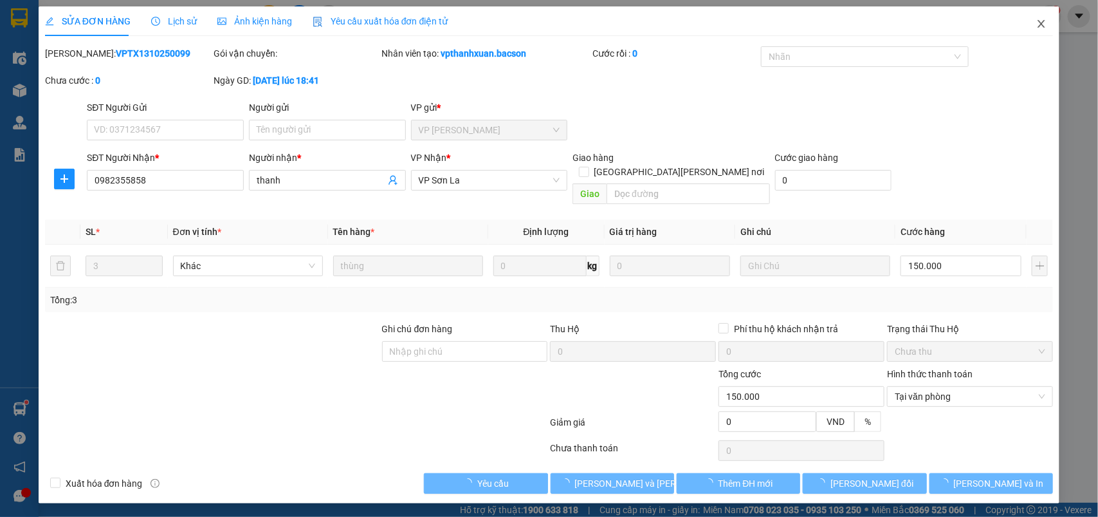
click at [1041, 26] on icon "close" at bounding box center [1042, 24] width 7 height 8
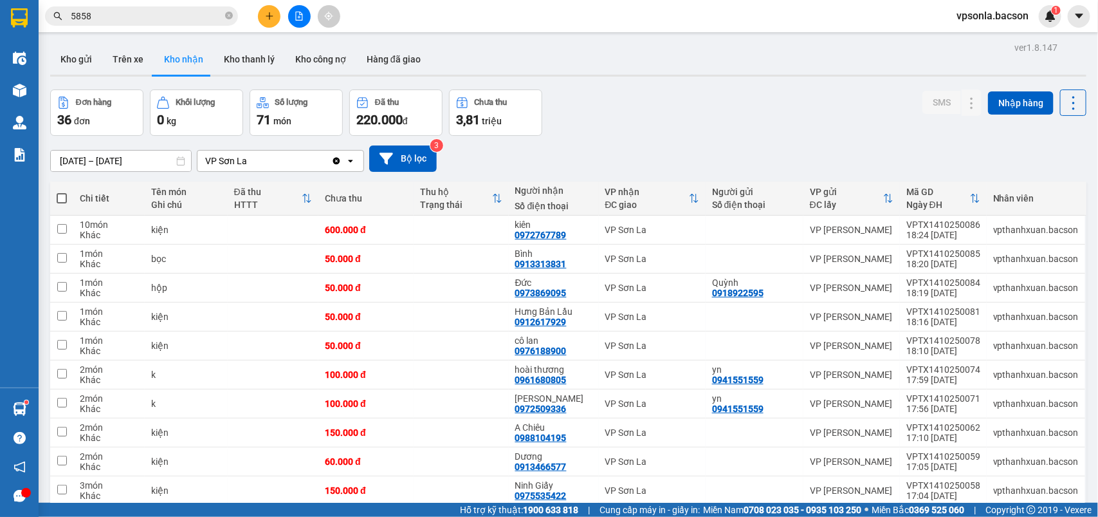
click at [264, 16] on button at bounding box center [269, 16] width 23 height 23
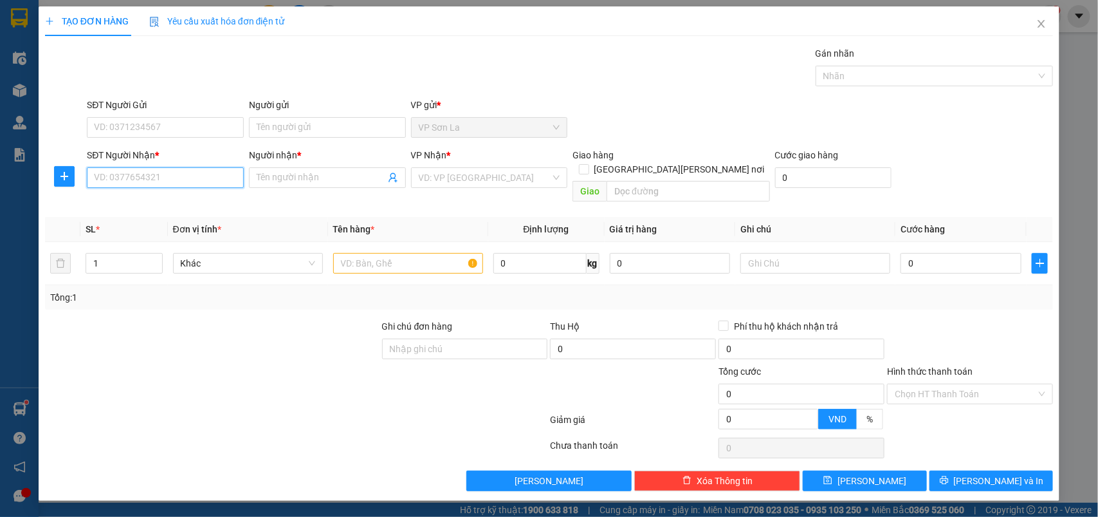
click at [148, 183] on input "SĐT Người Nhận *" at bounding box center [165, 177] width 157 height 21
click at [154, 204] on div "0913563788 - [PERSON_NAME]" at bounding box center [166, 204] width 142 height 14
type input "0913563788"
type input "Dương"
type input "0913563788"
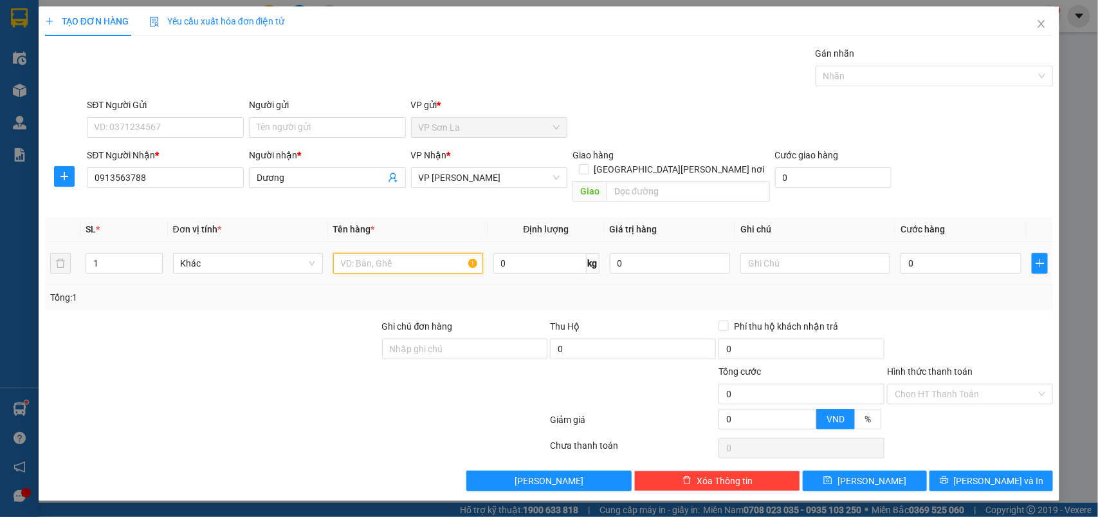
click at [355, 253] on input "text" at bounding box center [408, 263] width 150 height 21
type input "h"
click at [903, 250] on div "0" at bounding box center [961, 263] width 121 height 26
click at [924, 263] on td "0" at bounding box center [961, 263] width 131 height 43
click at [909, 253] on input "0" at bounding box center [961, 263] width 121 height 21
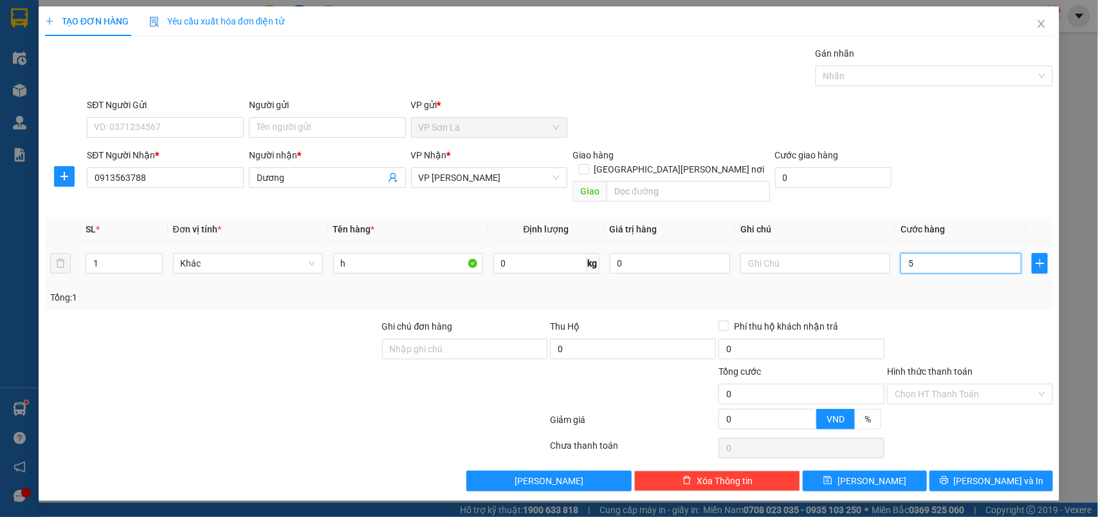
type input "50"
type input "50.000"
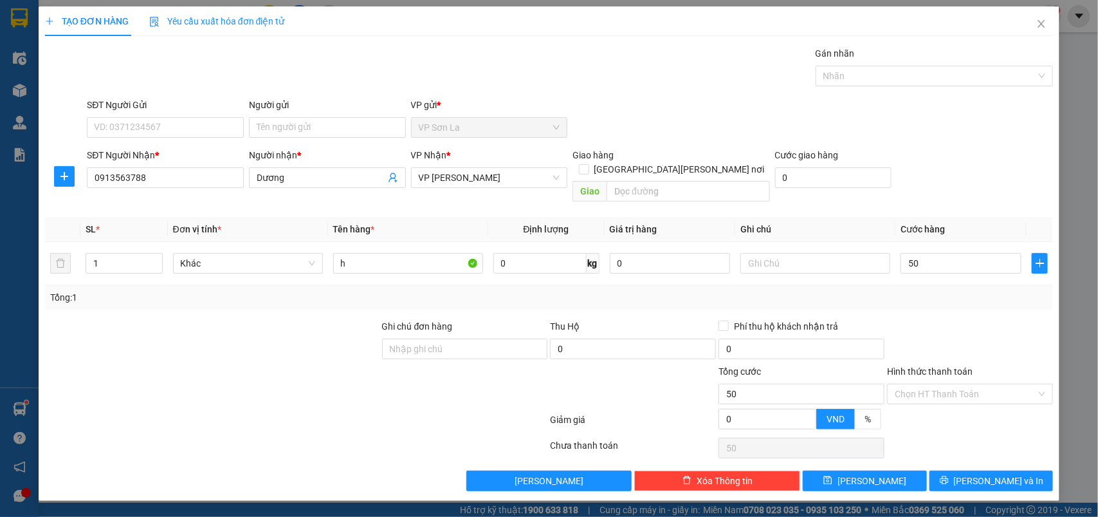
type input "50.000"
click at [995, 454] on div "Transit Pickup Surcharge Ids Transit Deliver Surcharge Ids Transit Deliver Surc…" at bounding box center [549, 268] width 1009 height 445
click at [995, 470] on button "[PERSON_NAME] và In" at bounding box center [992, 480] width 124 height 21
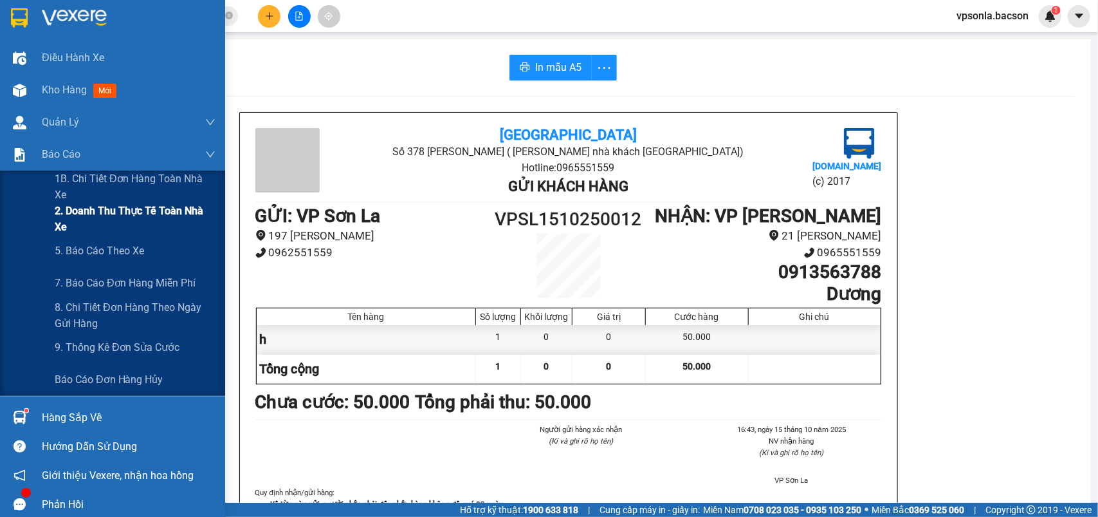
click at [192, 214] on span "2. Doanh thu thực tế toàn nhà xe" at bounding box center [135, 219] width 161 height 32
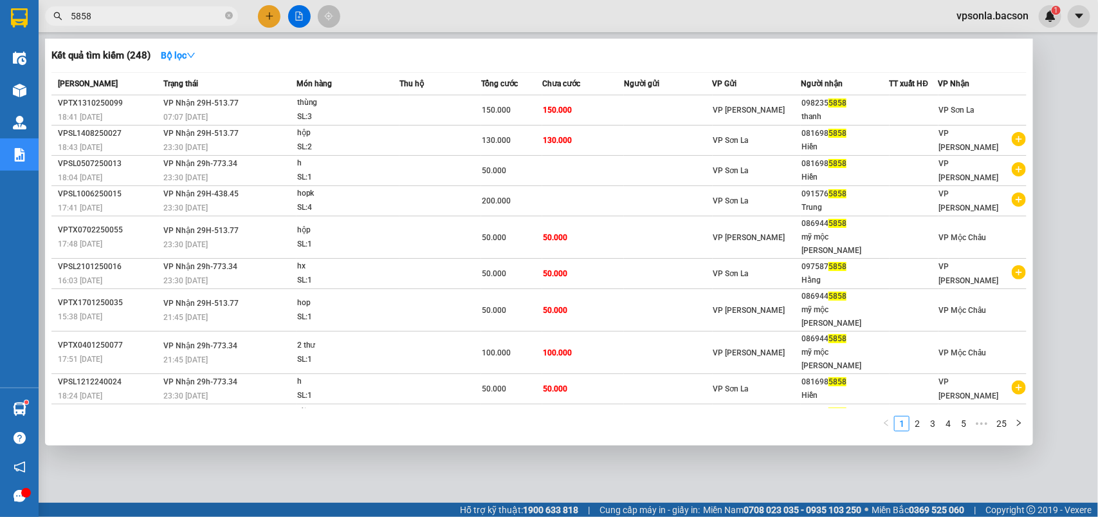
click at [140, 17] on input "5858" at bounding box center [147, 16] width 152 height 14
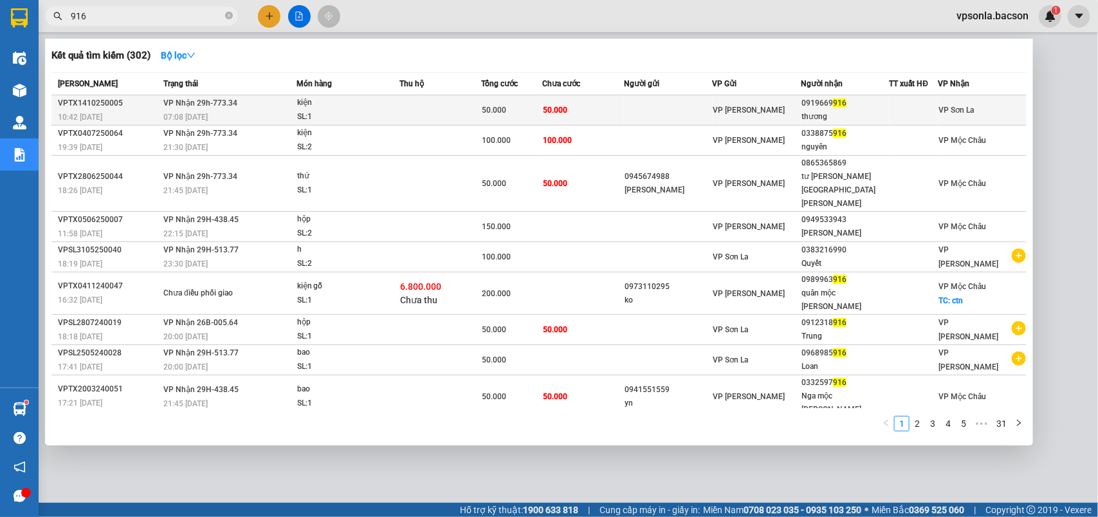
type input "916"
click at [847, 111] on div "thương" at bounding box center [845, 117] width 87 height 14
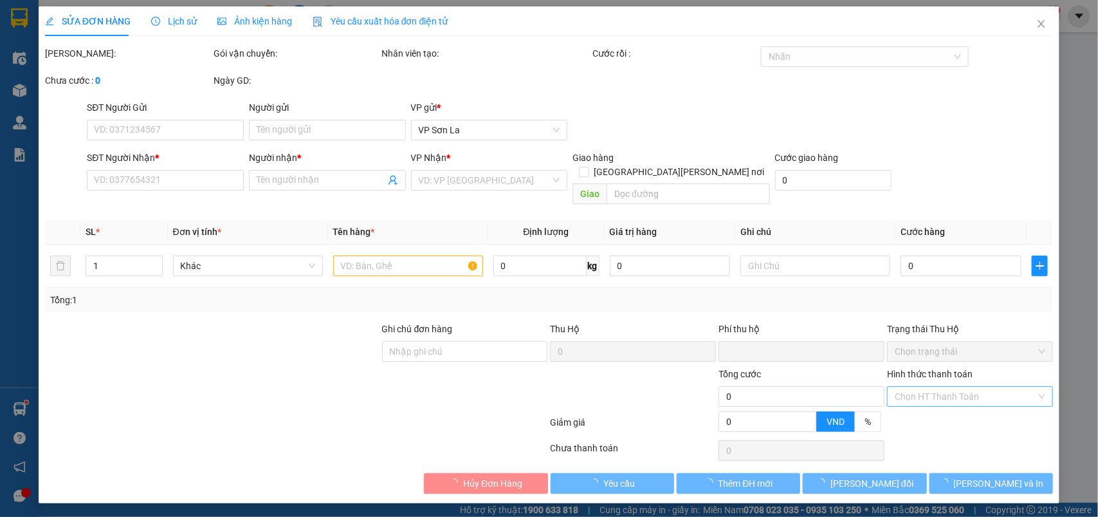
click at [901, 386] on div "Chọn HT Thanh Toán" at bounding box center [970, 396] width 166 height 21
type input "0919669916"
type input "thương"
type input "0"
type input "50.000"
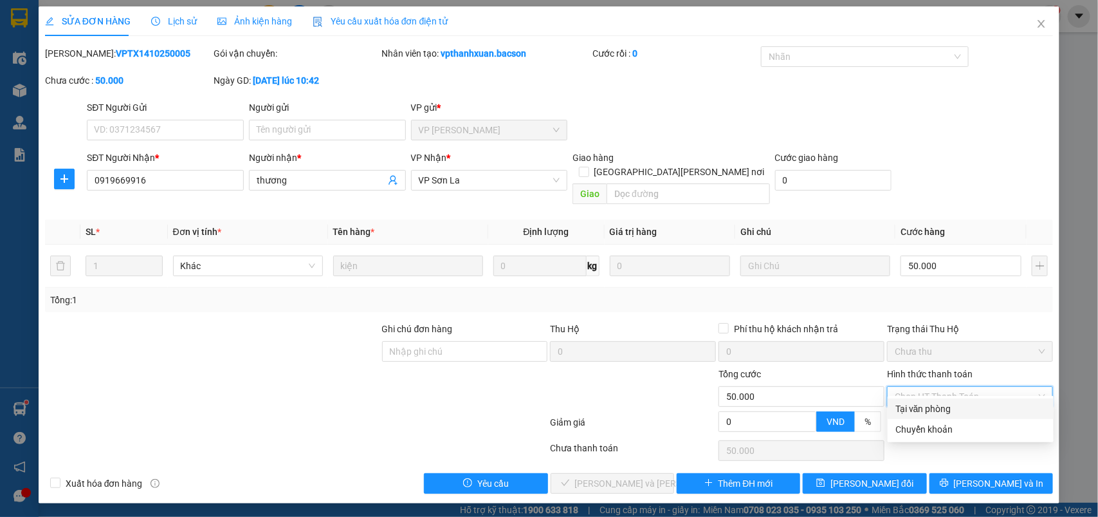
drag, startPoint x: 906, startPoint y: 409, endPoint x: 885, endPoint y: 419, distance: 23.6
click at [906, 410] on div "Tại văn phòng" at bounding box center [971, 409] width 151 height 14
type input "0"
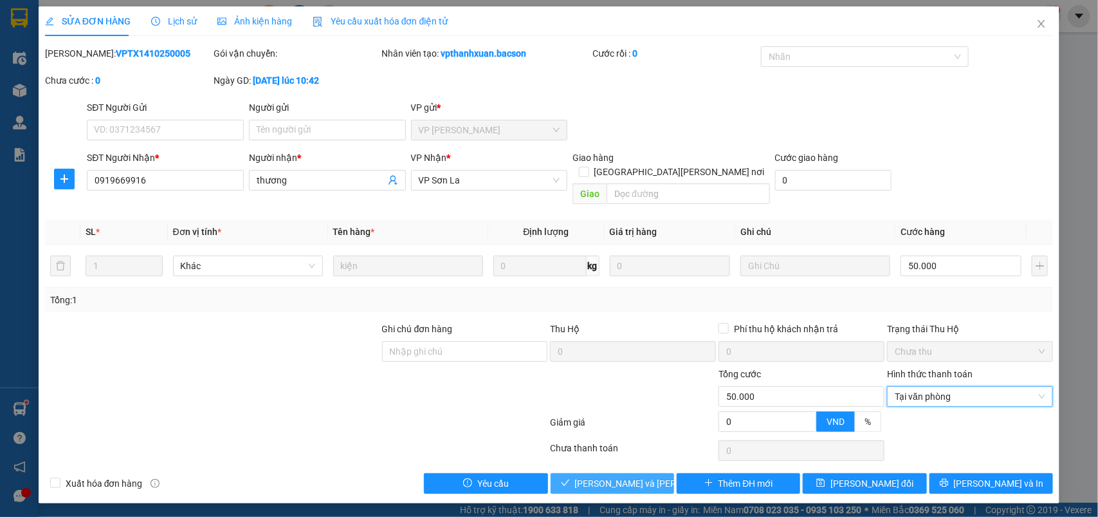
click at [603, 476] on span "[PERSON_NAME] và [PERSON_NAME] hàng" at bounding box center [662, 483] width 174 height 14
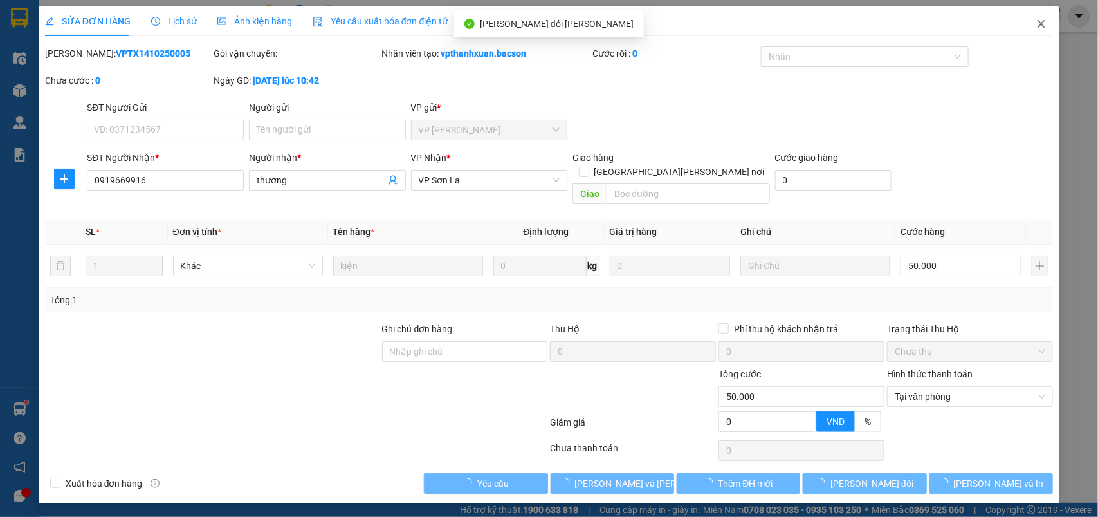
click at [1037, 21] on icon "close" at bounding box center [1042, 24] width 10 height 10
